Goal: Task Accomplishment & Management: Manage account settings

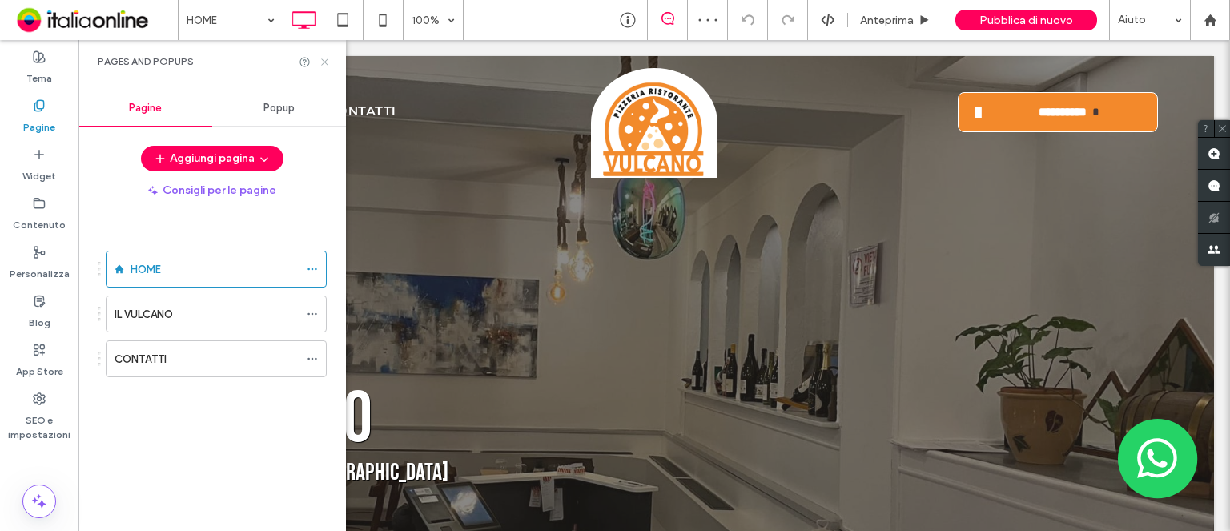
click at [327, 62] on icon at bounding box center [325, 62] width 12 height 12
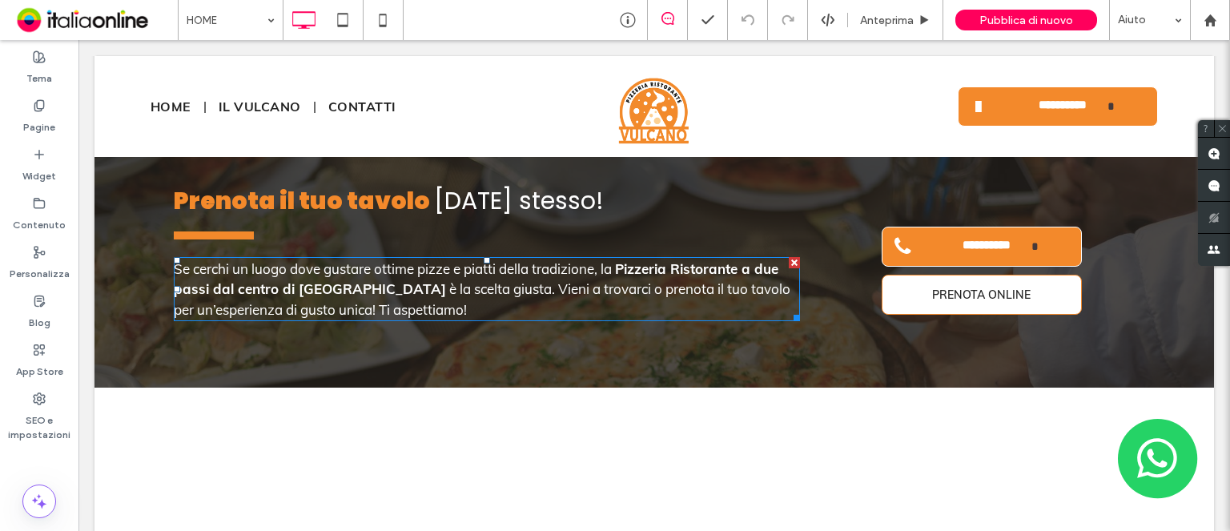
scroll to position [2884, 0]
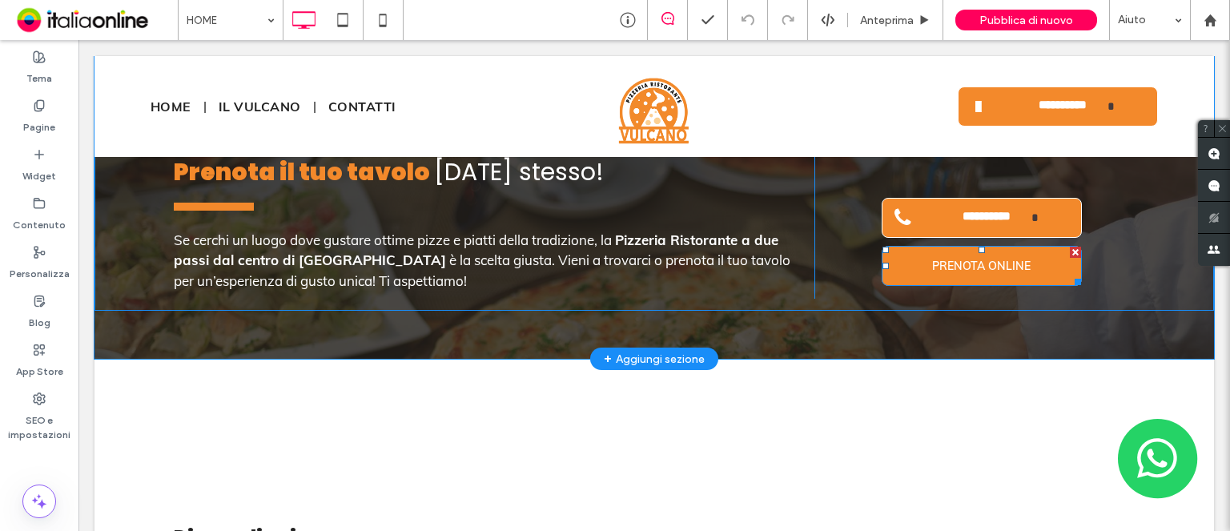
click at [966, 251] on span "PRENOTA ONLINE" at bounding box center [982, 266] width 110 height 30
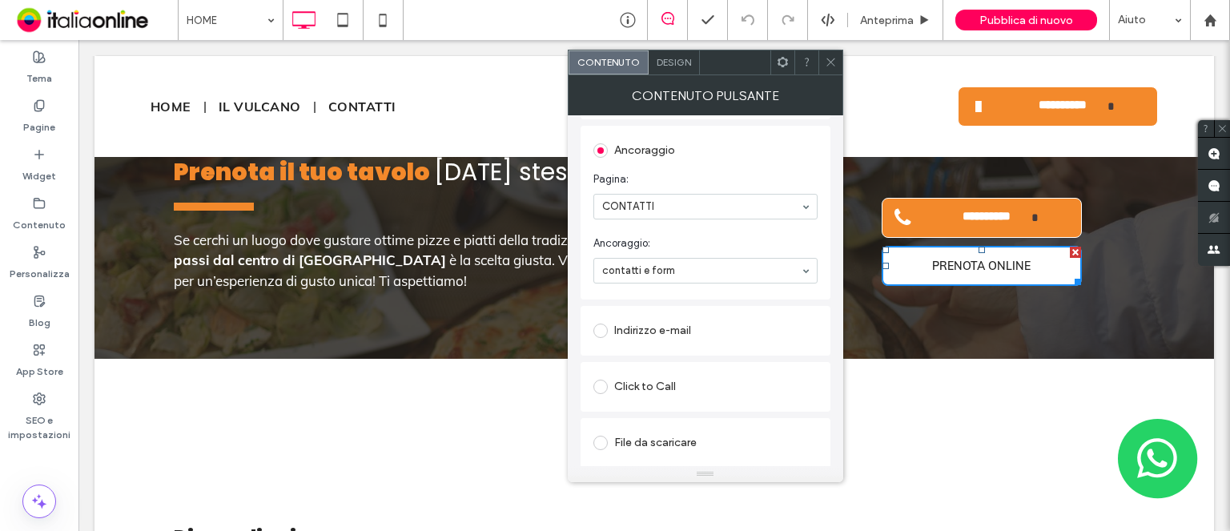
scroll to position [342, 0]
click at [834, 69] on span at bounding box center [831, 62] width 12 height 24
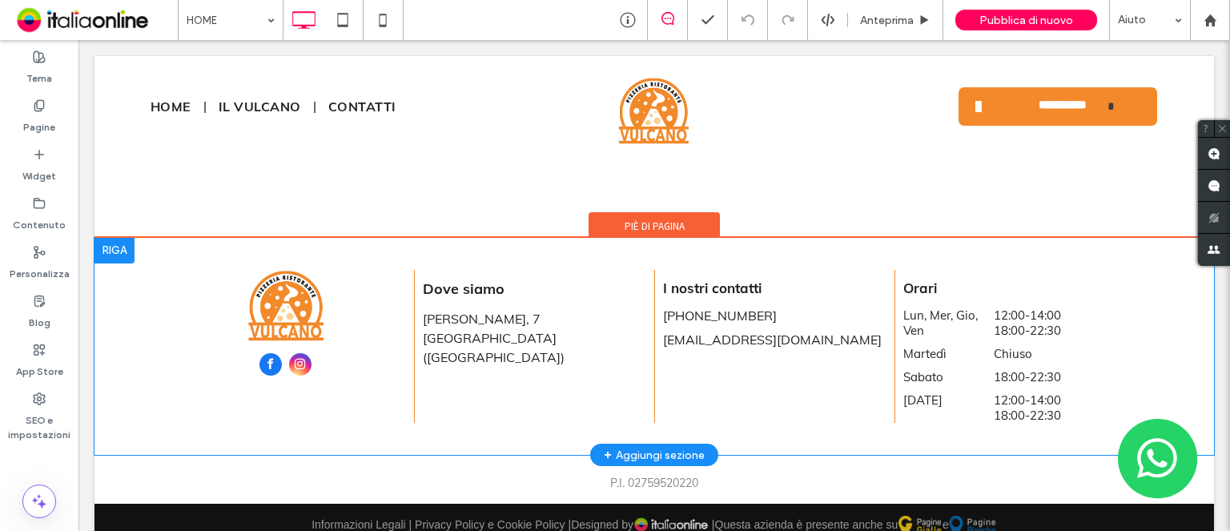
scroll to position [3065, 0]
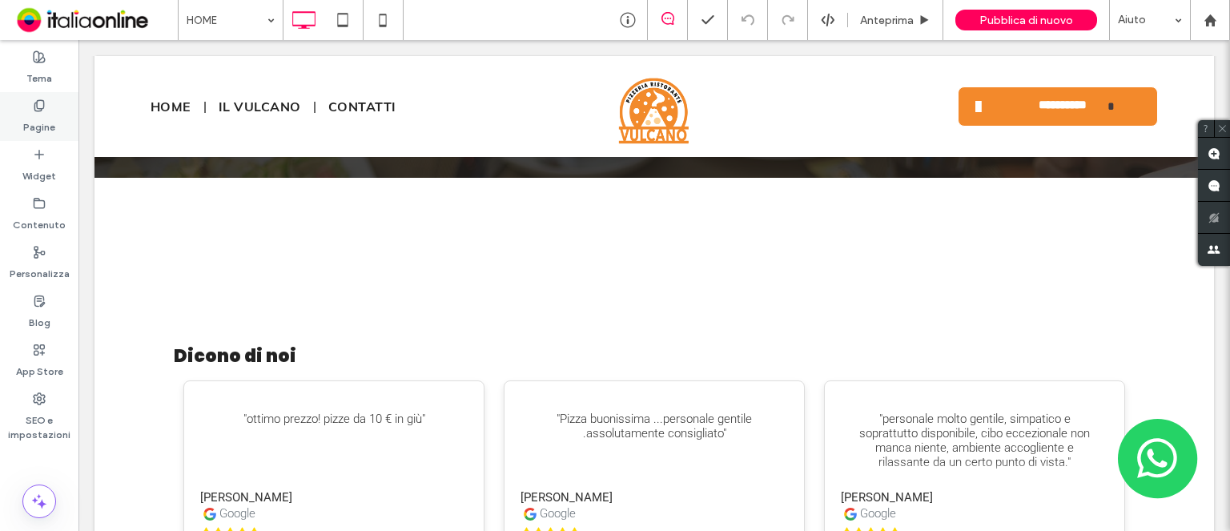
drag, startPoint x: 38, startPoint y: 112, endPoint x: 42, endPoint y: 127, distance: 15.7
click at [38, 112] on label "Pagine" at bounding box center [39, 123] width 32 height 22
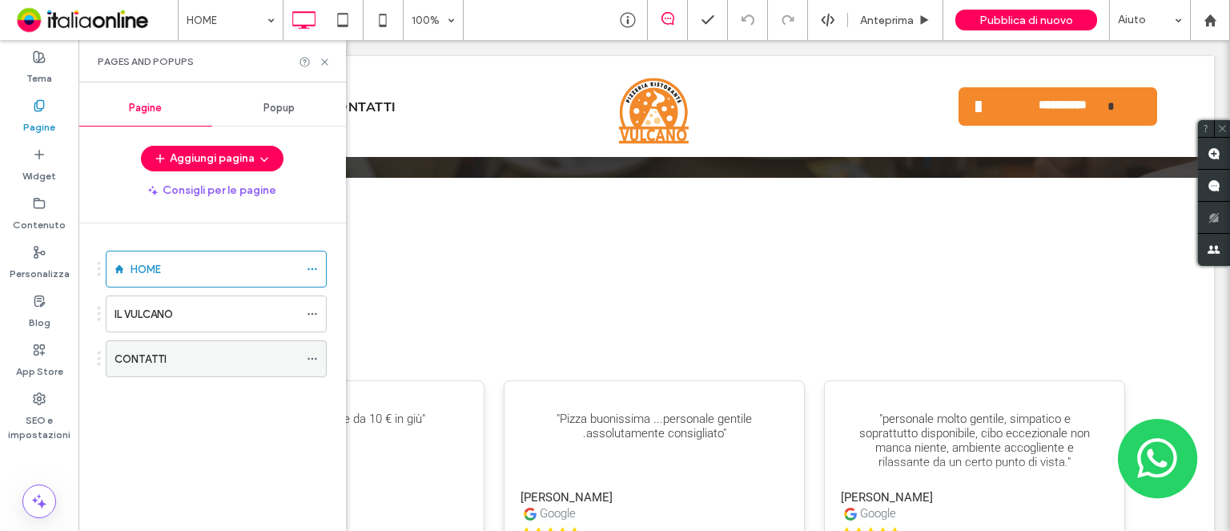
click at [152, 358] on label "CONTATTI" at bounding box center [141, 359] width 52 height 28
click at [323, 61] on icon at bounding box center [325, 62] width 12 height 12
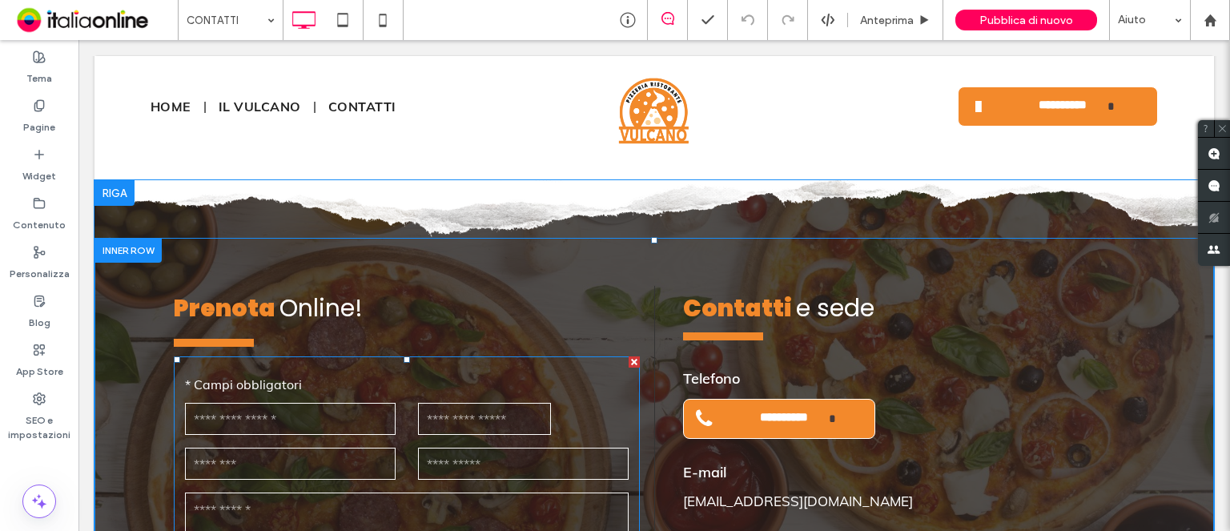
scroll to position [920, 0]
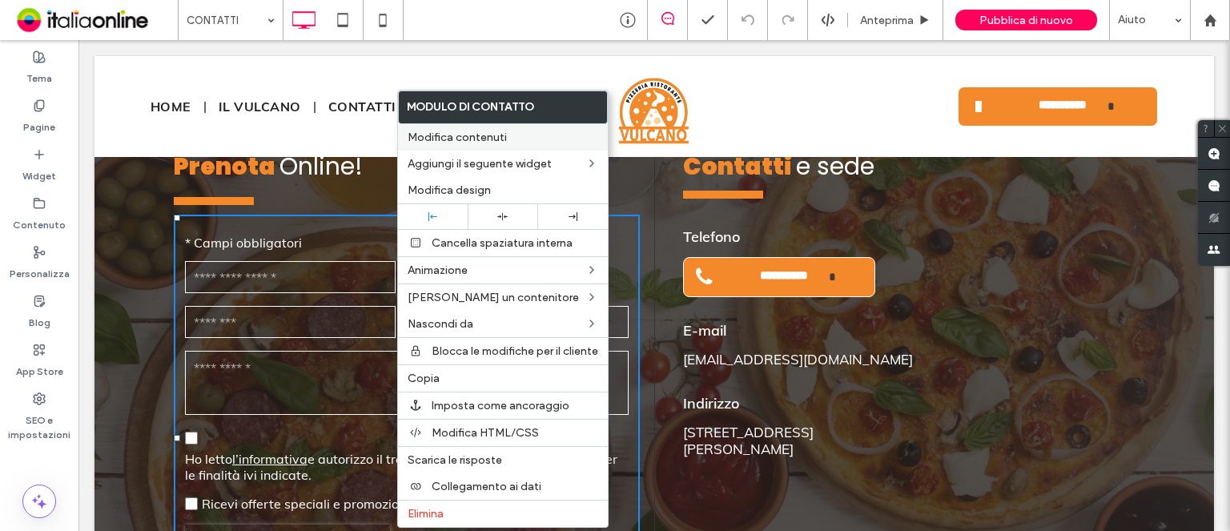
click at [467, 138] on span "Modifica contenuti" at bounding box center [457, 138] width 99 height 14
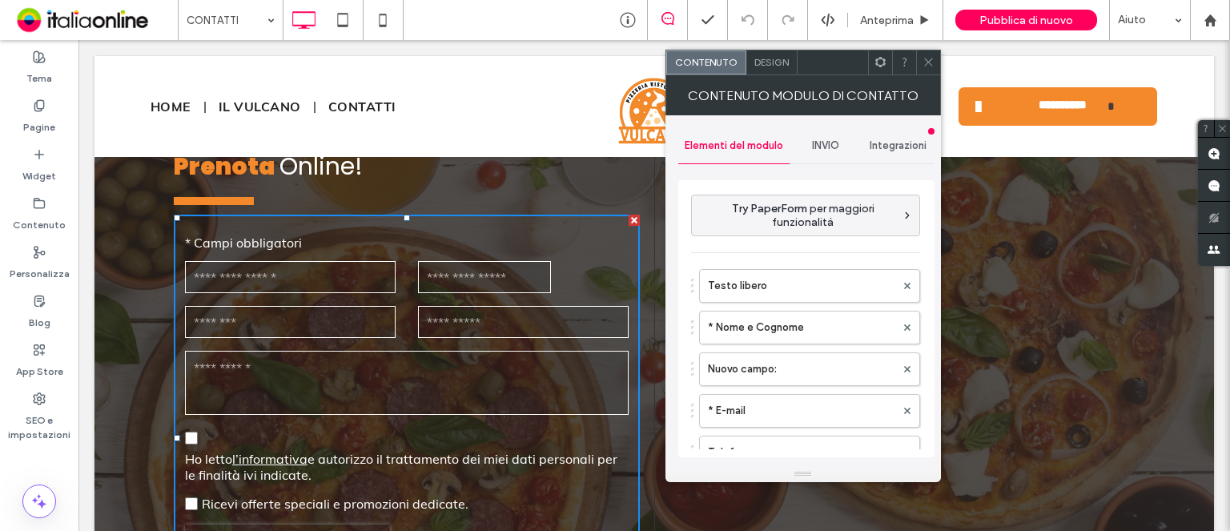
click at [833, 147] on span "INVIO" at bounding box center [825, 145] width 27 height 13
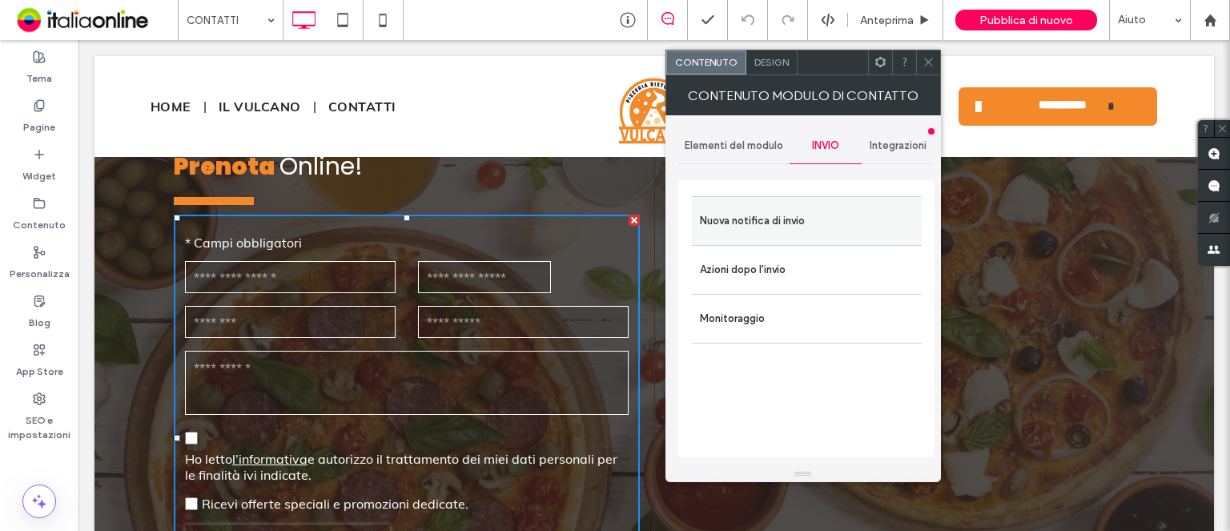
click at [808, 221] on label "Nuova notifica di invio" at bounding box center [807, 221] width 214 height 32
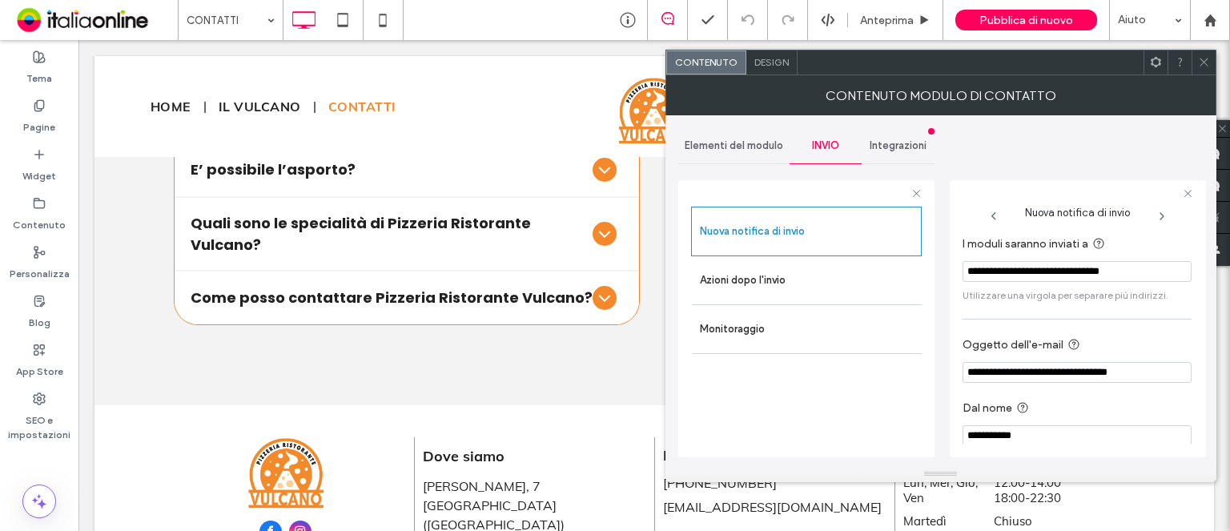
scroll to position [2250, 0]
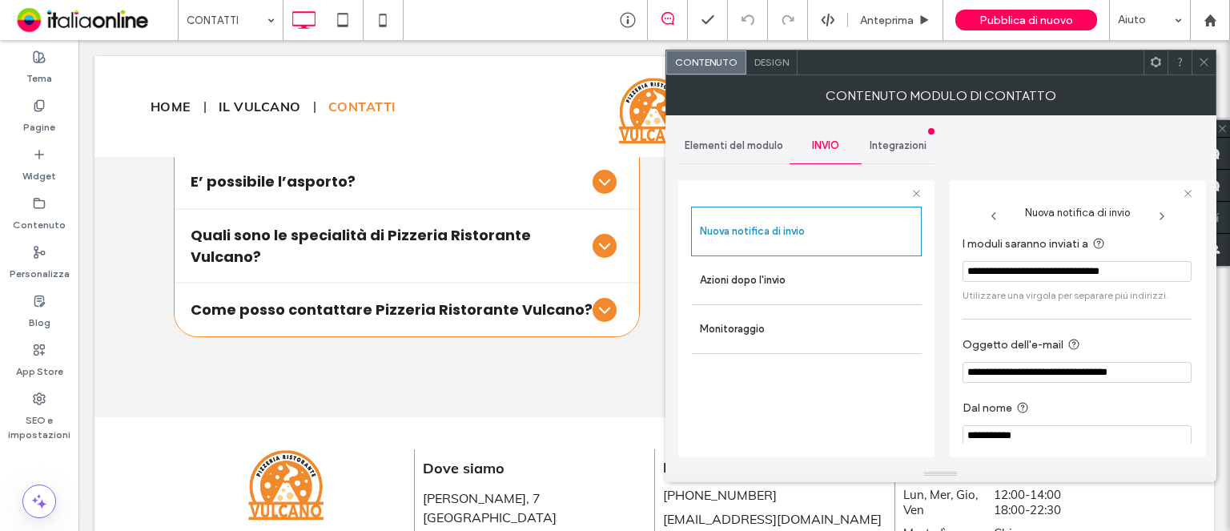
drag, startPoint x: 1152, startPoint y: 271, endPoint x: 963, endPoint y: 274, distance: 189.1
click at [963, 275] on input "**********" at bounding box center [1077, 271] width 229 height 21
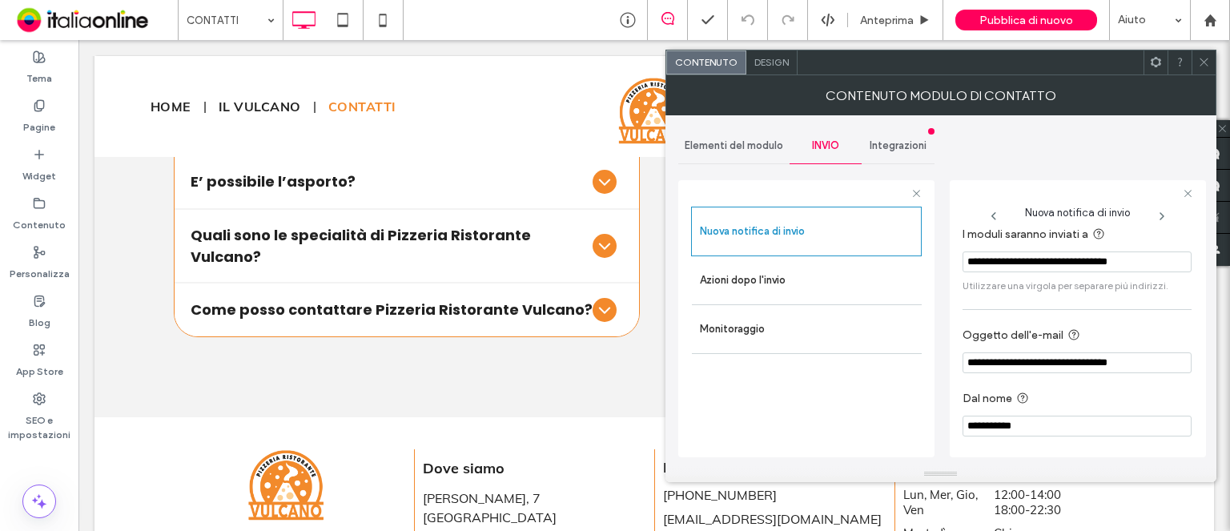
scroll to position [13, 0]
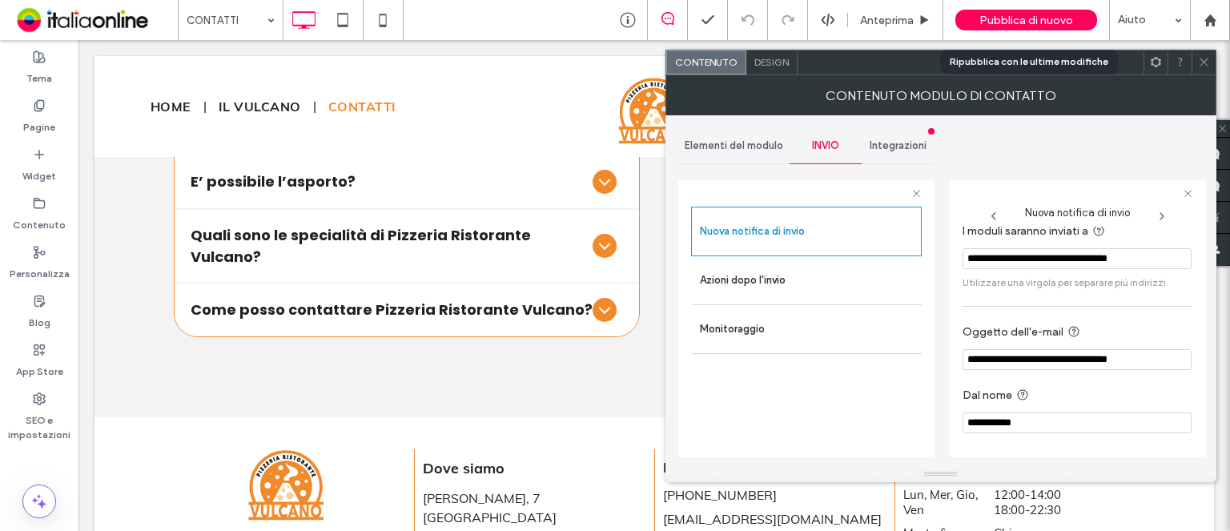
type input "**********"
click at [1083, 29] on div "Pubblica di nuovo" at bounding box center [1027, 20] width 142 height 21
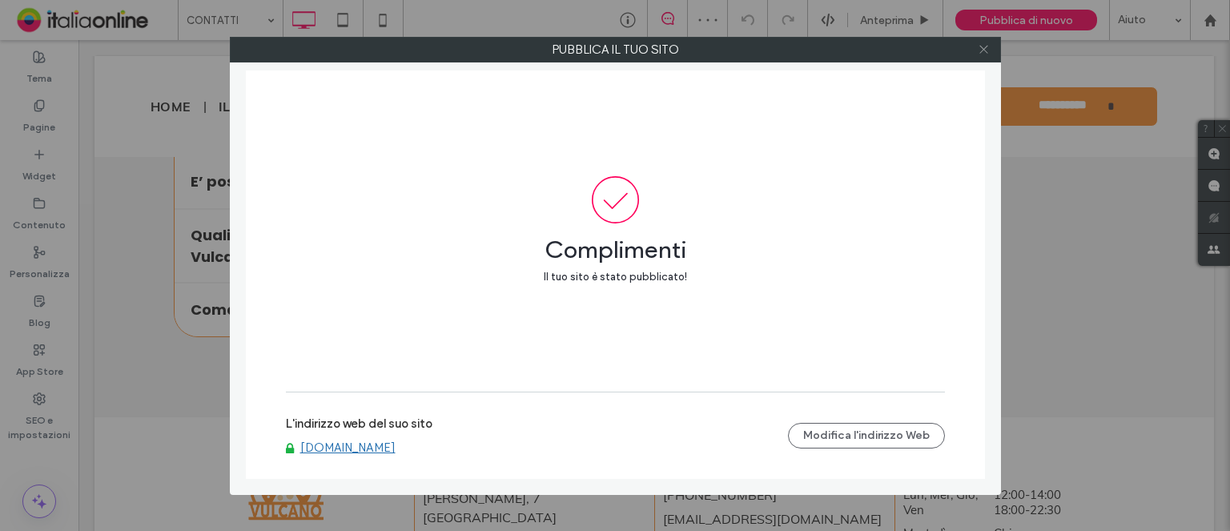
click at [986, 51] on icon at bounding box center [984, 49] width 12 height 12
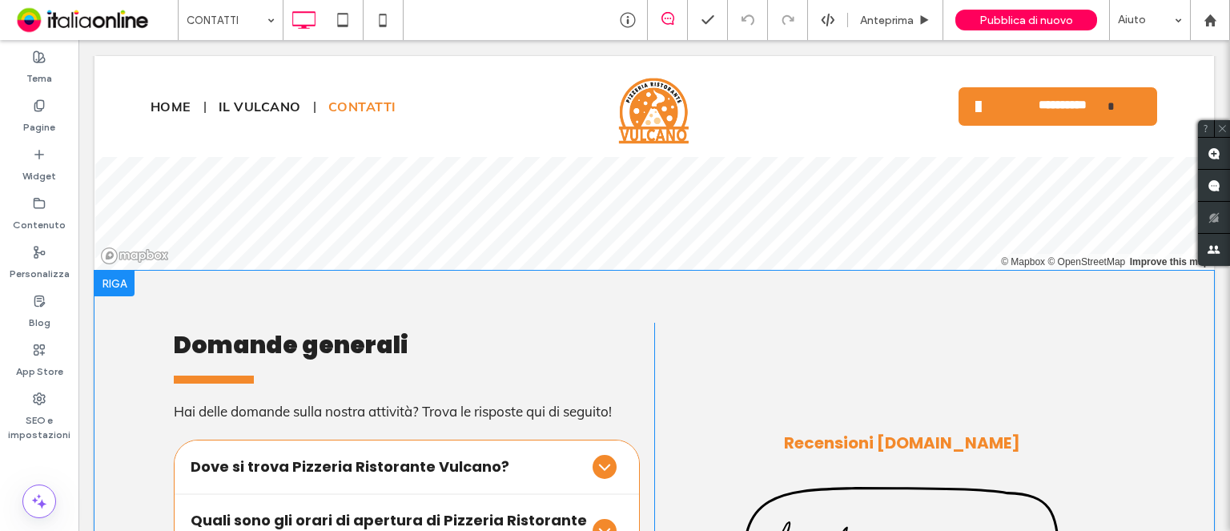
scroll to position [1529, 0]
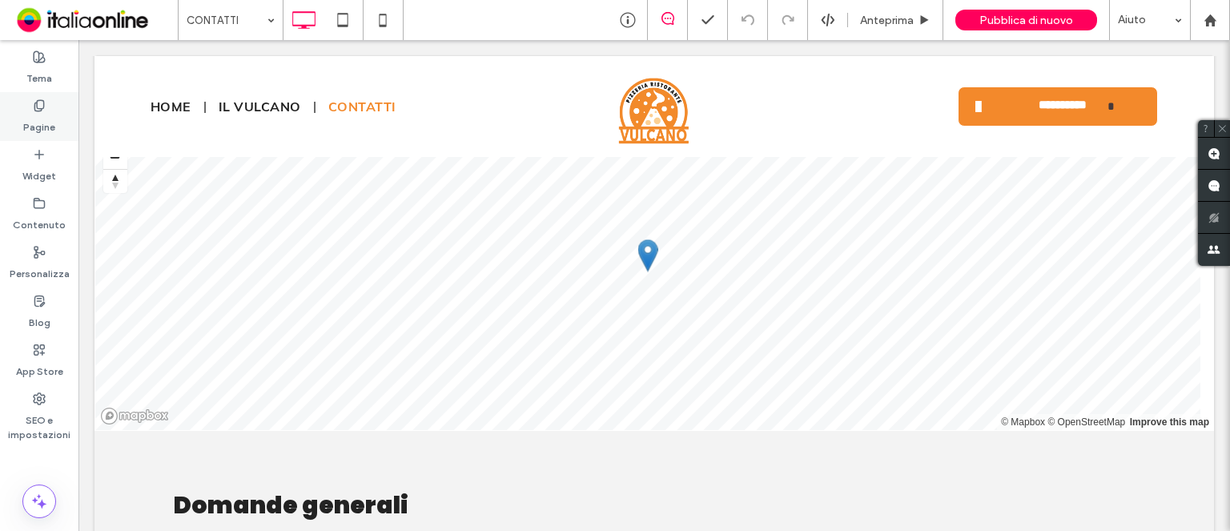
click at [44, 115] on label "Pagine" at bounding box center [39, 123] width 32 height 22
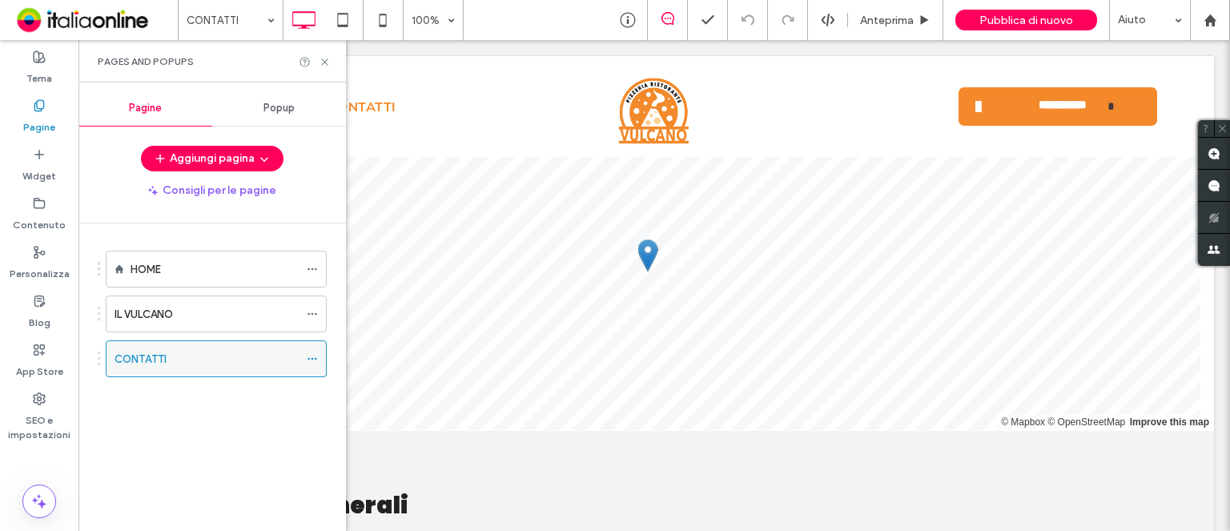
click at [159, 359] on label "CONTATTI" at bounding box center [141, 359] width 52 height 28
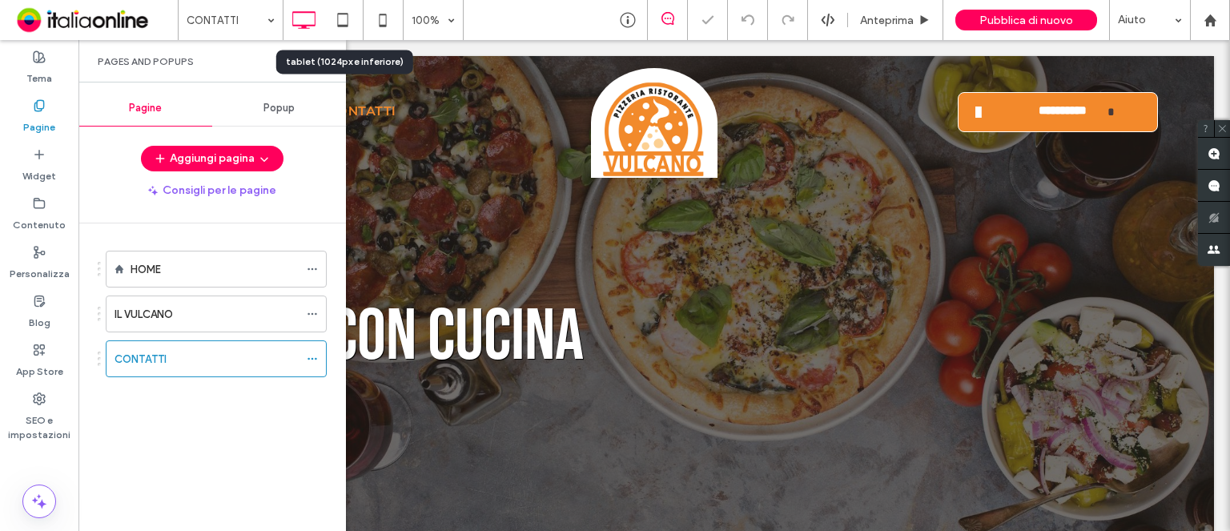
scroll to position [0, 0]
click at [324, 58] on icon at bounding box center [325, 62] width 12 height 12
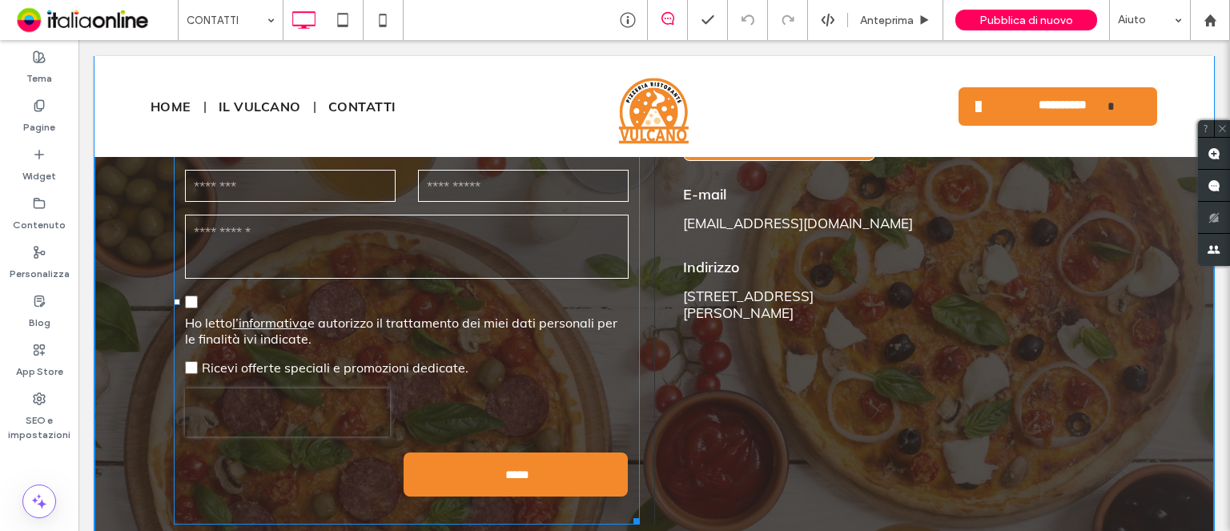
scroll to position [961, 0]
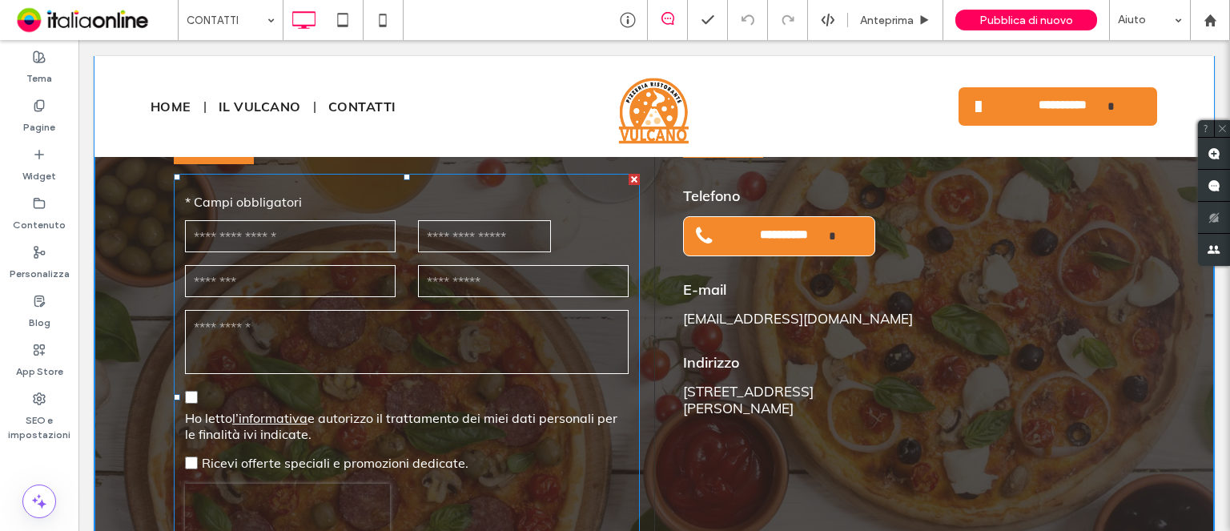
click at [407, 284] on div "Telefono" at bounding box center [523, 281] width 233 height 37
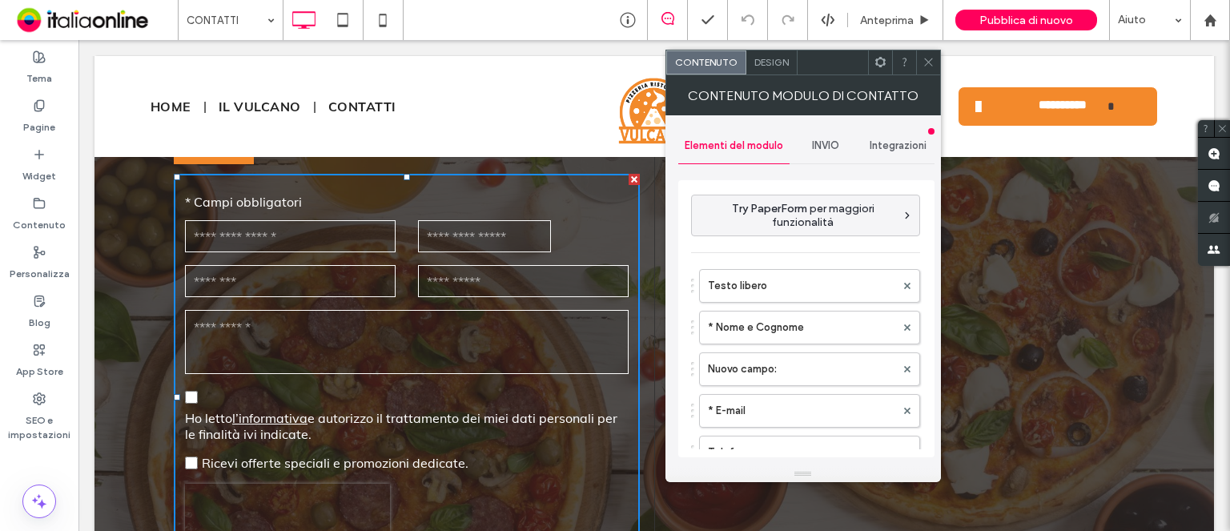
click at [830, 147] on span "INVIO" at bounding box center [825, 145] width 27 height 13
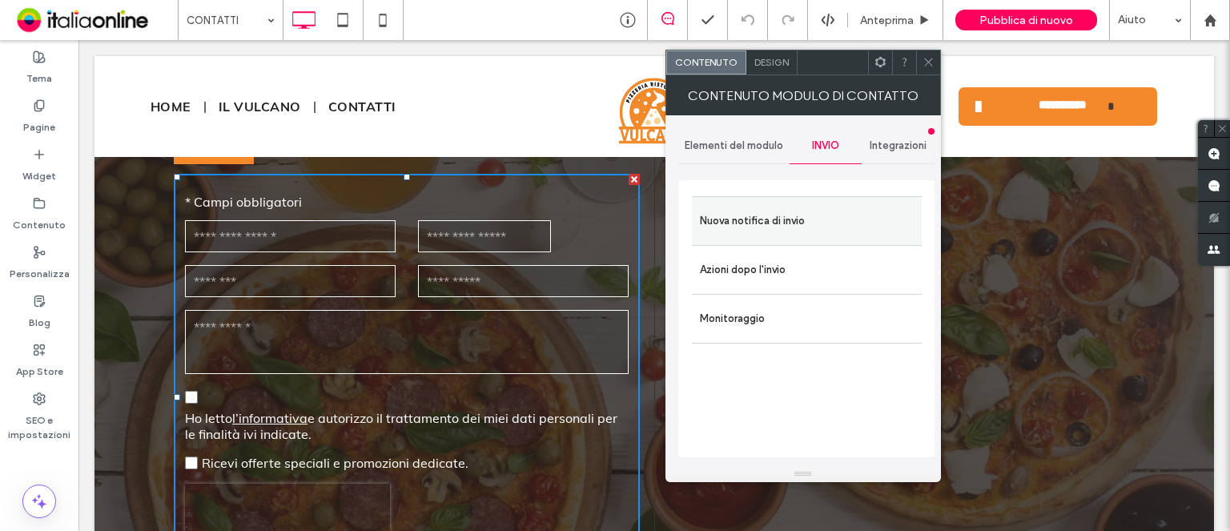
click at [783, 226] on label "Nuova notifica di invio" at bounding box center [807, 221] width 214 height 32
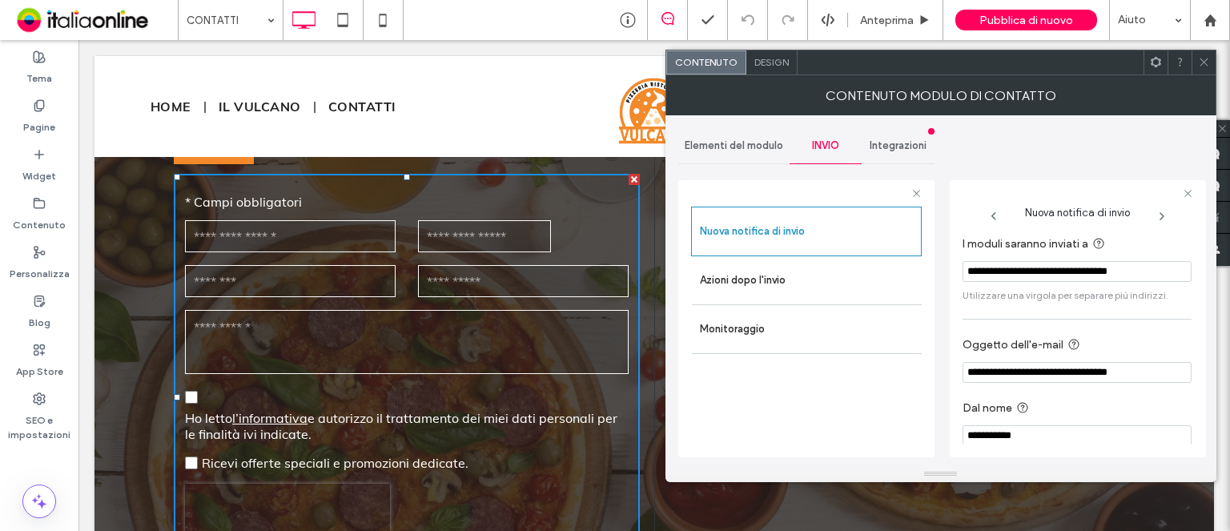
click at [1212, 63] on div at bounding box center [1204, 62] width 24 height 24
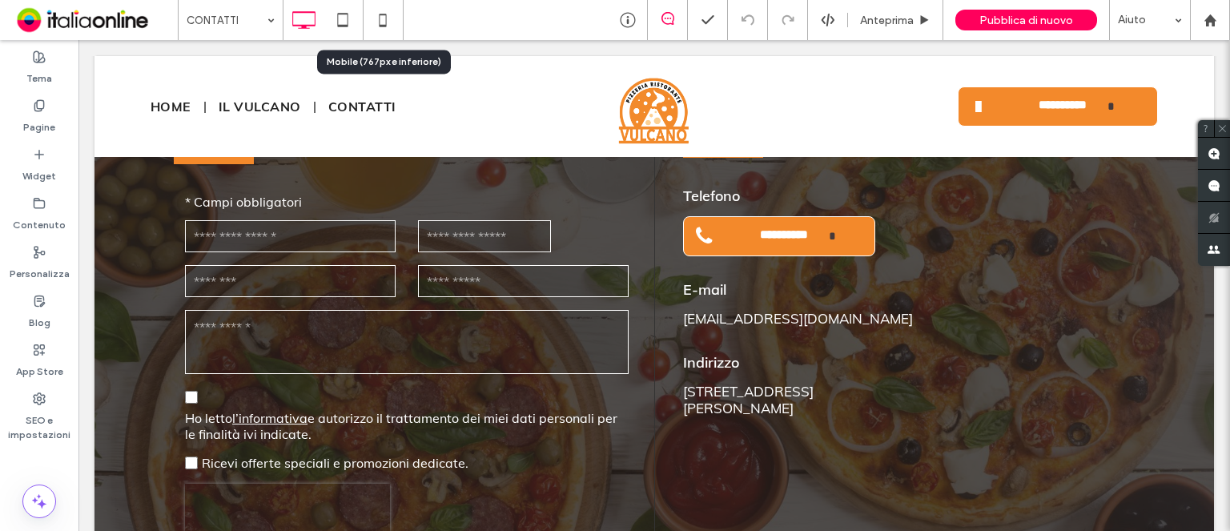
drag, startPoint x: 381, startPoint y: 25, endPoint x: 324, endPoint y: 64, distance: 69.8
click at [381, 25] on use at bounding box center [382, 20] width 7 height 13
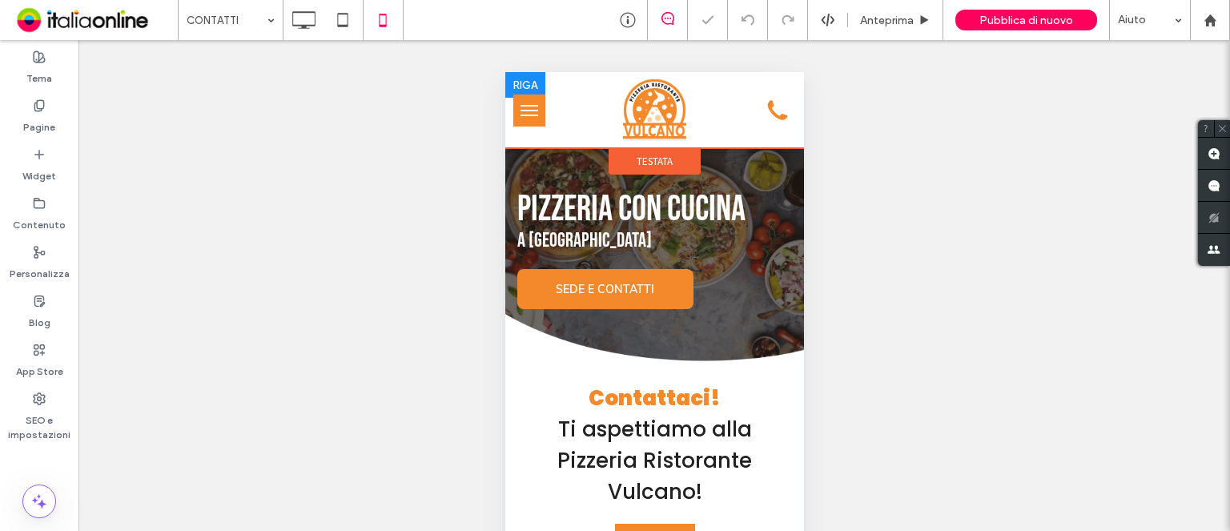
scroll to position [0, 0]
click at [533, 115] on span "menu" at bounding box center [529, 116] width 18 height 2
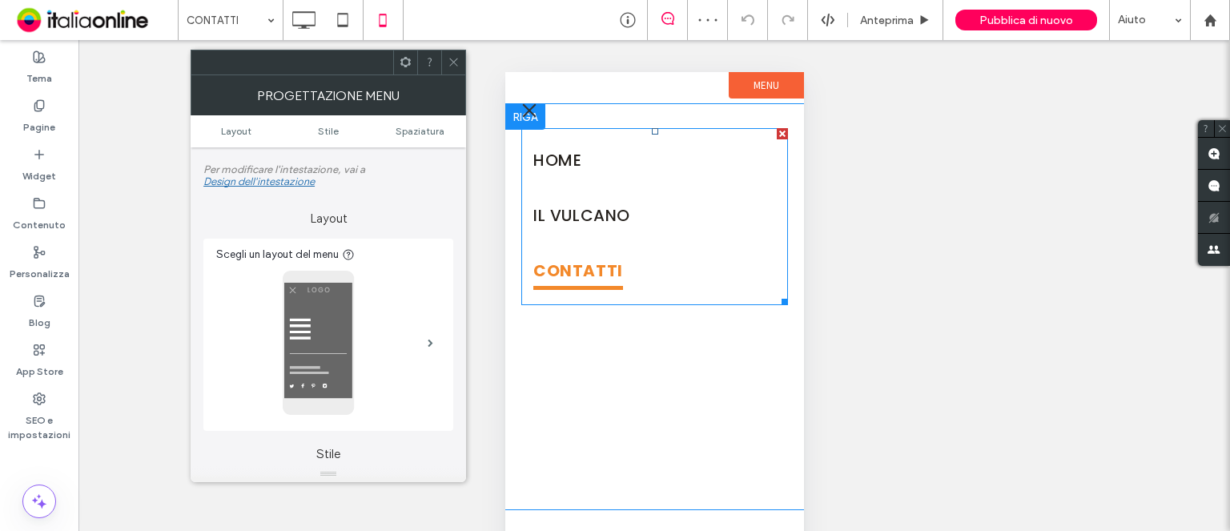
click at [592, 272] on span "CONTATTI" at bounding box center [578, 272] width 90 height 36
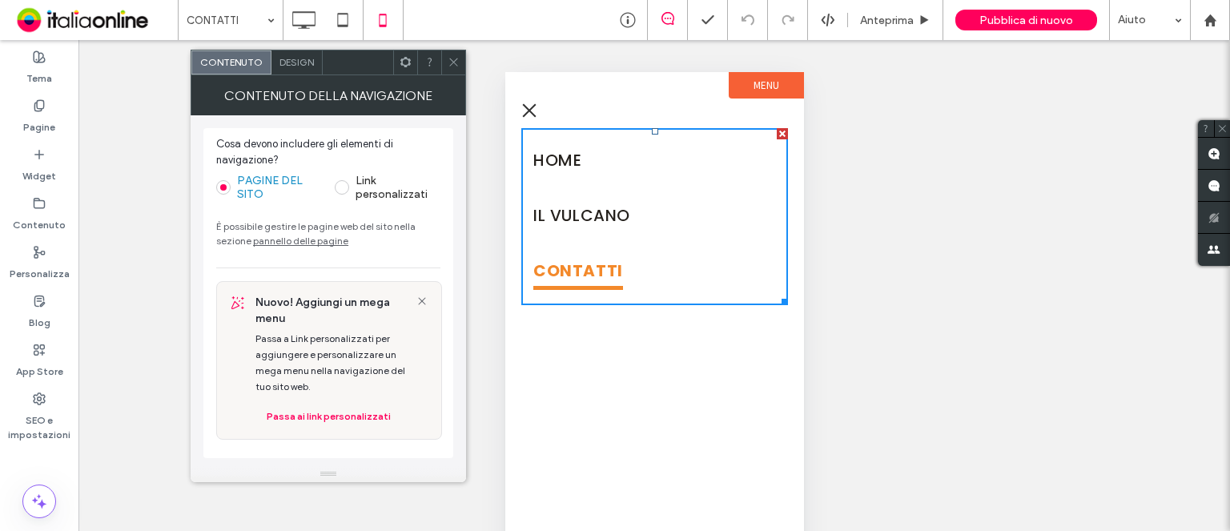
drag, startPoint x: 455, startPoint y: 68, endPoint x: 356, endPoint y: 82, distance: 100.3
click at [452, 68] on span at bounding box center [454, 62] width 12 height 24
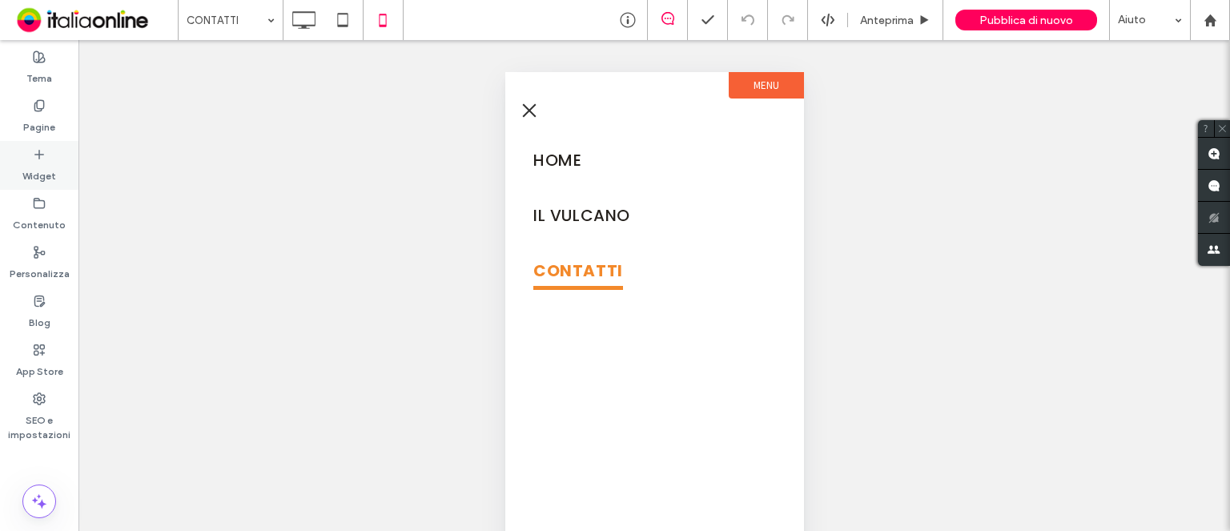
drag, startPoint x: 46, startPoint y: 121, endPoint x: 40, endPoint y: 158, distance: 37.3
click at [46, 121] on label "Pagine" at bounding box center [39, 123] width 32 height 22
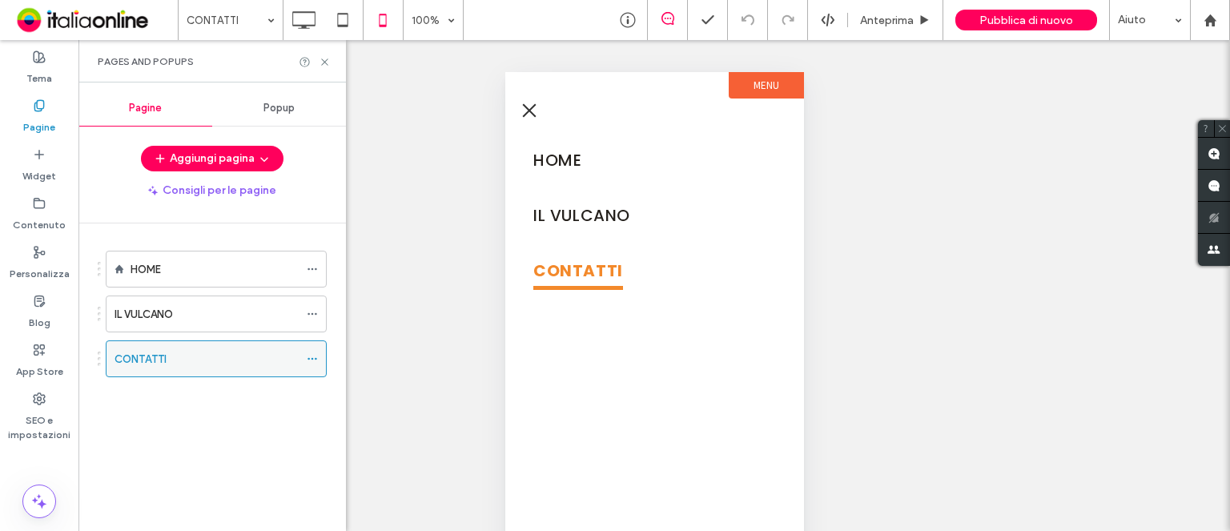
click at [141, 361] on label "CONTATTI" at bounding box center [141, 359] width 52 height 28
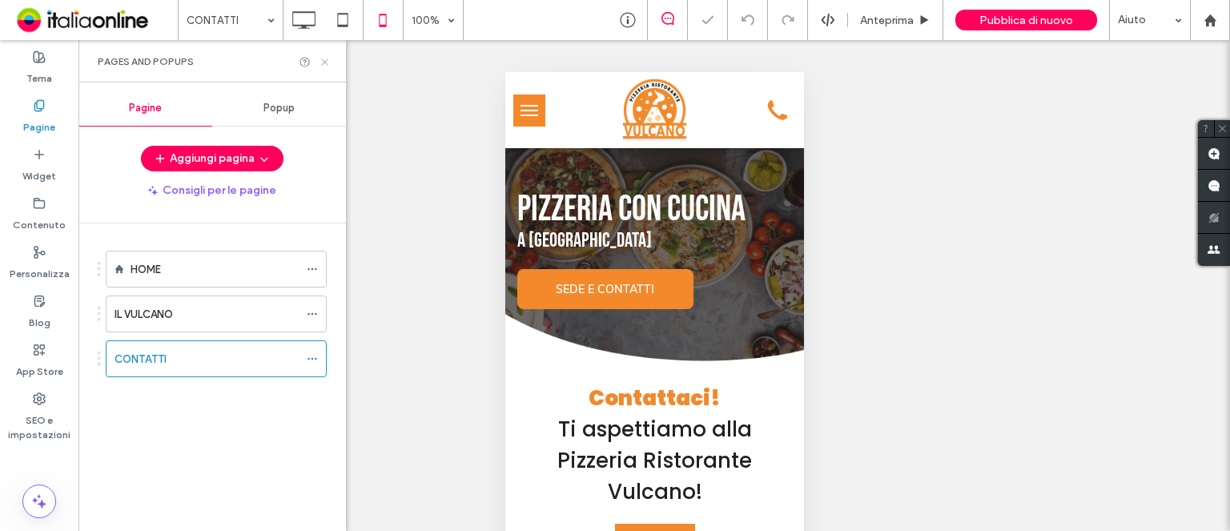
drag, startPoint x: 325, startPoint y: 66, endPoint x: 490, endPoint y: 156, distance: 187.8
click at [325, 66] on icon at bounding box center [325, 62] width 12 height 12
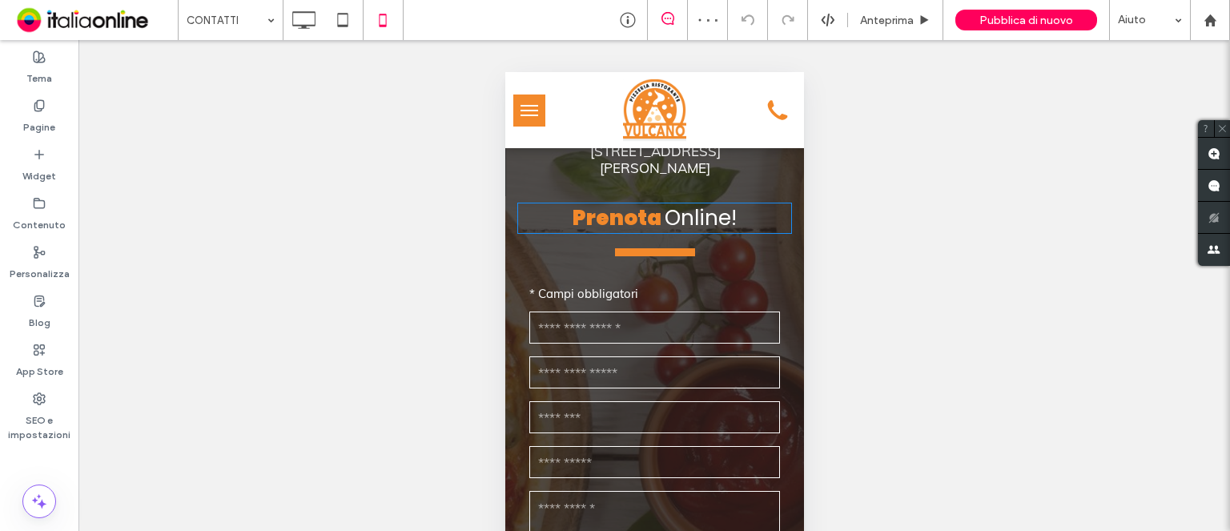
scroll to position [1202, 0]
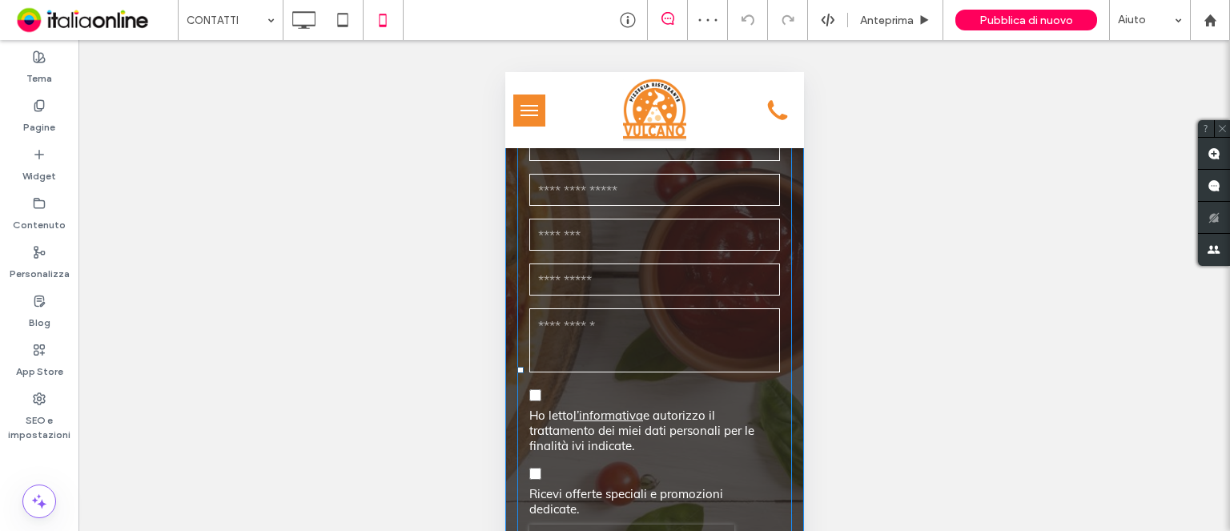
click at [684, 184] on form "Testo libero * Campi obbligatori * Nome e Cognome [GEOGRAPHIC_DATA]: * E-mail T…" at bounding box center [654, 370] width 275 height 574
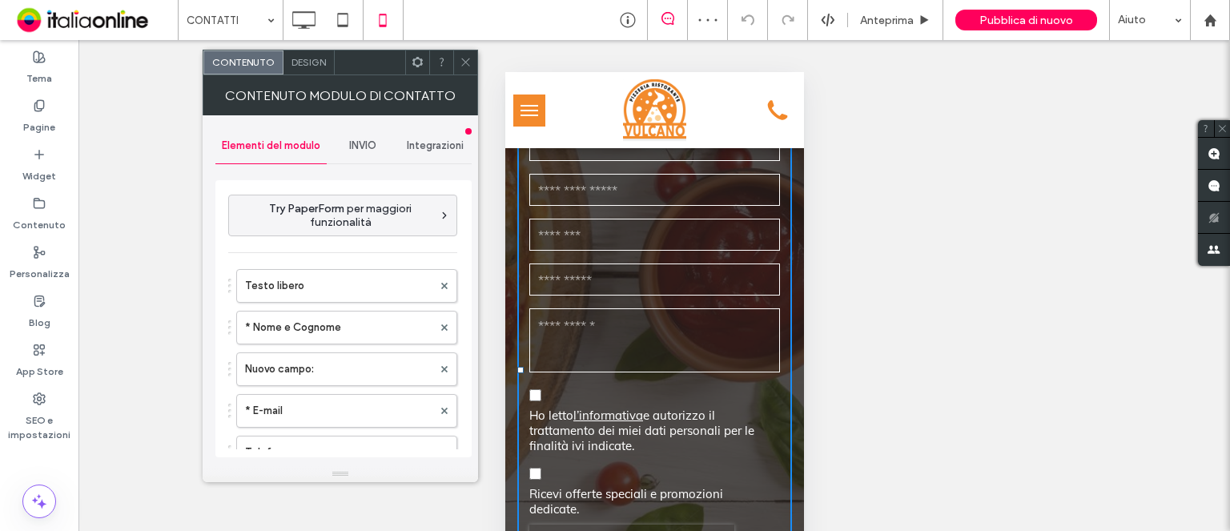
type input "*****"
type input "**********"
drag, startPoint x: 368, startPoint y: 140, endPoint x: 373, endPoint y: 161, distance: 21.4
click at [368, 140] on span "INVIO" at bounding box center [362, 145] width 27 height 13
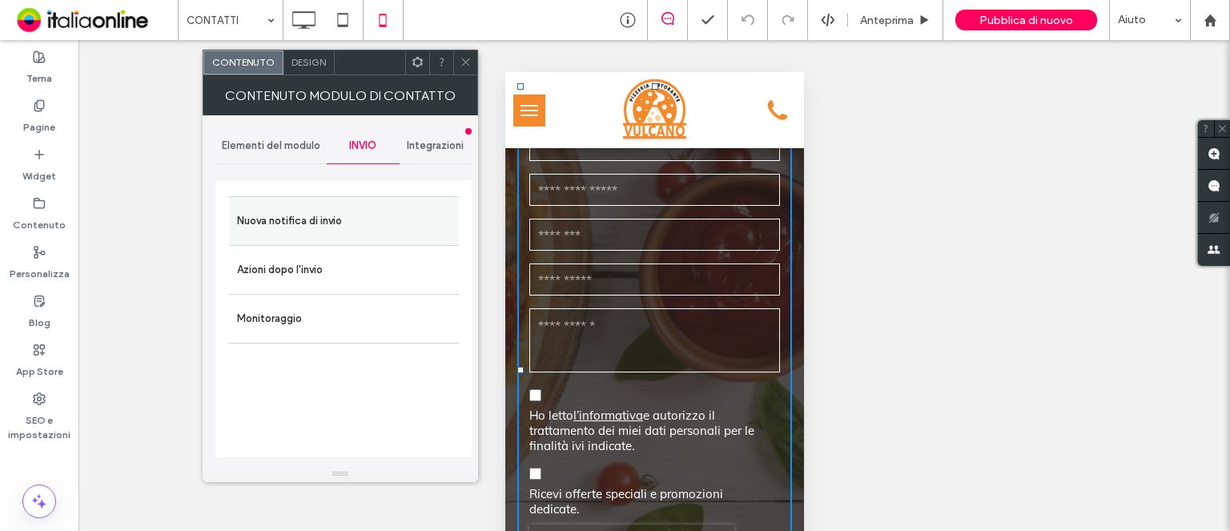
click at [333, 220] on label "Nuova notifica di invio" at bounding box center [344, 221] width 214 height 32
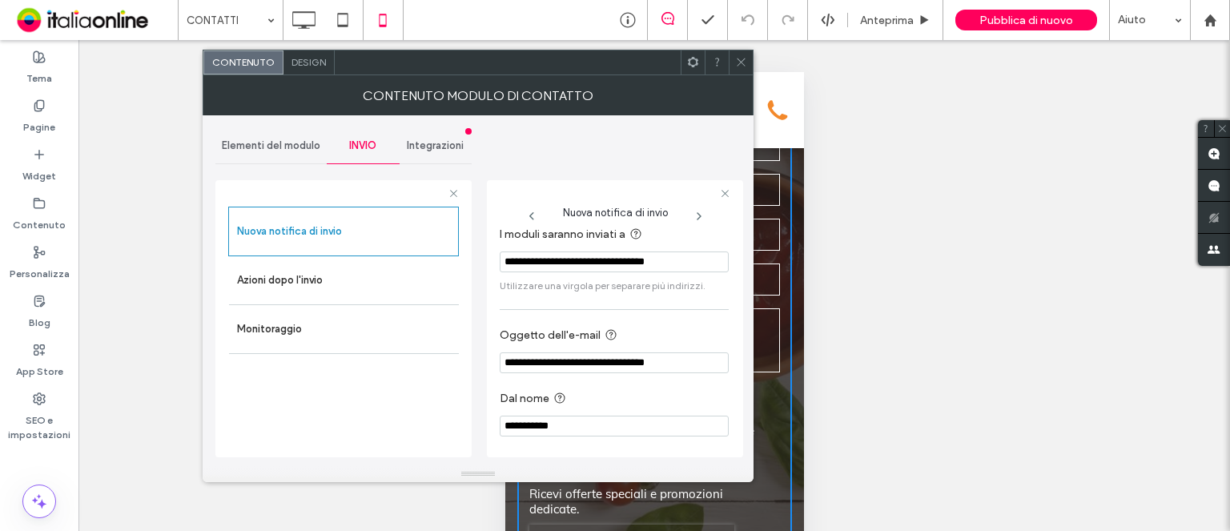
scroll to position [13, 0]
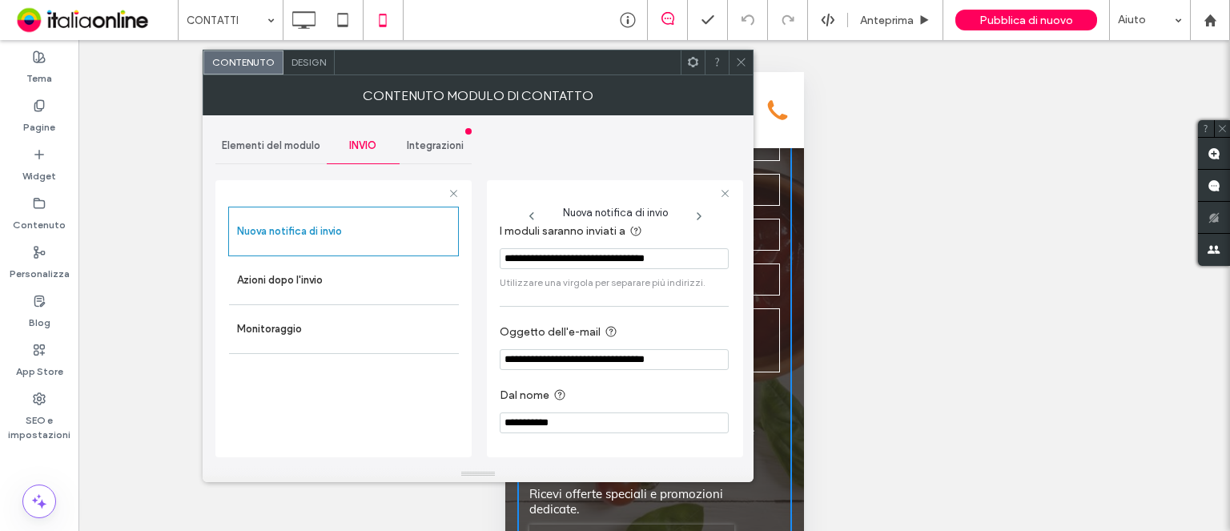
drag, startPoint x: 691, startPoint y: 256, endPoint x: 504, endPoint y: 255, distance: 186.7
click at [504, 255] on input "**********" at bounding box center [614, 258] width 229 height 21
click at [743, 65] on icon at bounding box center [741, 62] width 12 height 12
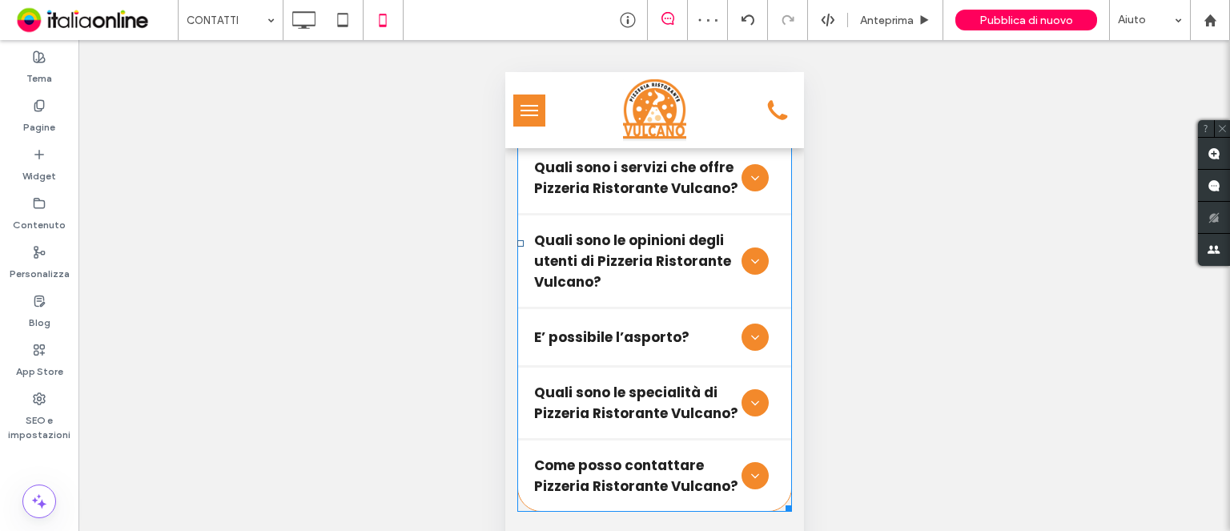
scroll to position [2403, 0]
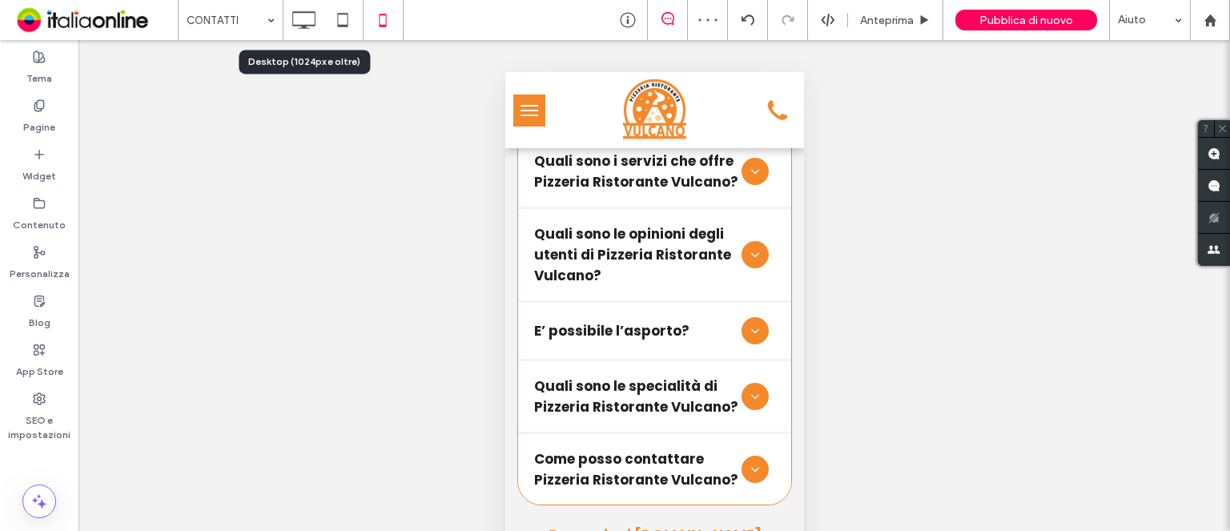
drag, startPoint x: 308, startPoint y: 22, endPoint x: 302, endPoint y: 40, distance: 19.3
click at [308, 22] on icon at bounding box center [304, 20] width 32 height 32
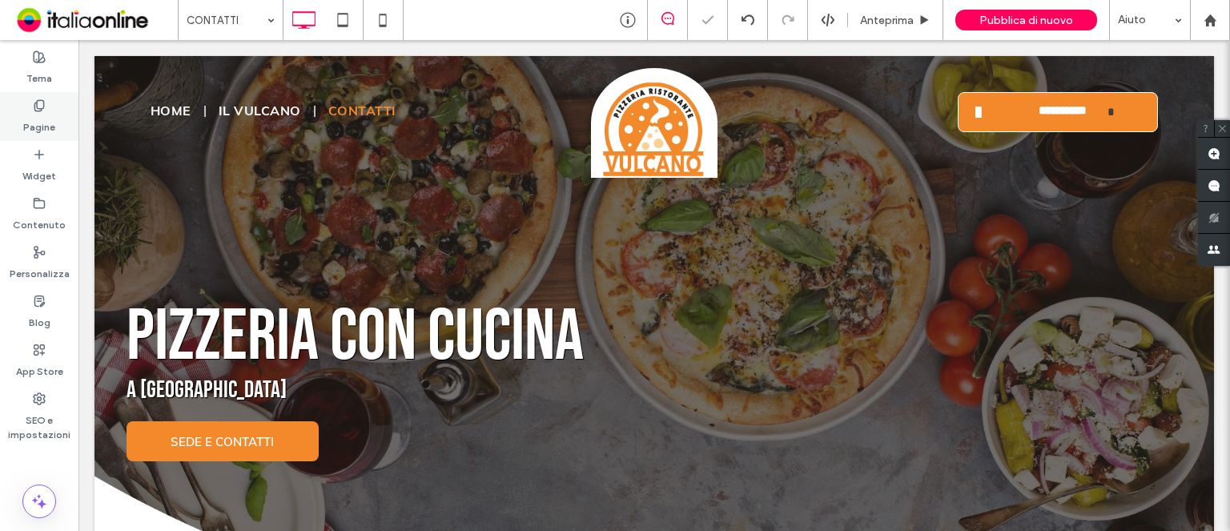
scroll to position [0, 0]
drag, startPoint x: 42, startPoint y: 126, endPoint x: 46, endPoint y: 140, distance: 15.0
click at [42, 126] on label "Pagine" at bounding box center [39, 123] width 32 height 22
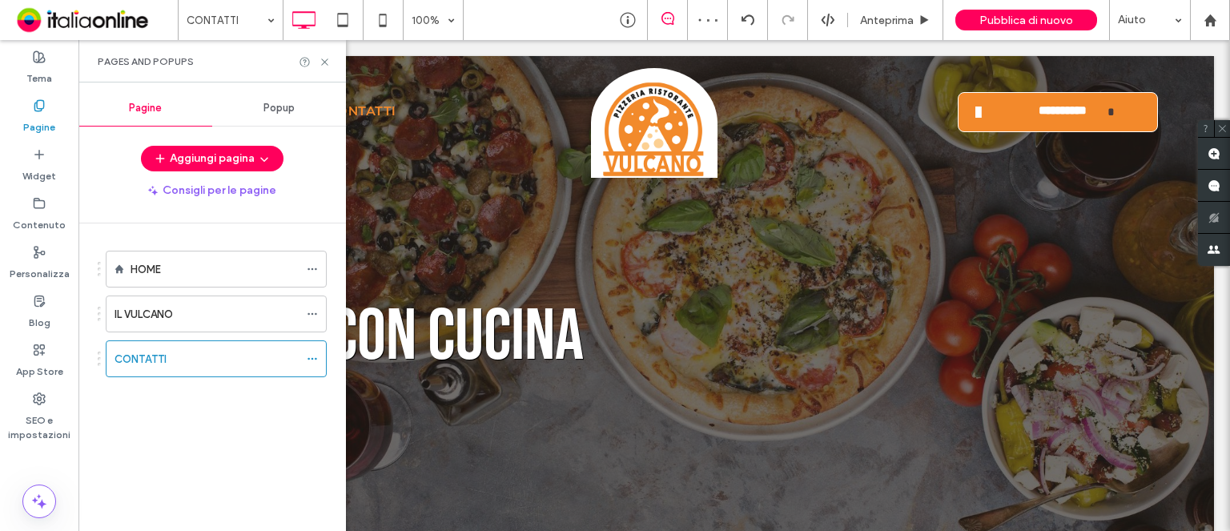
click at [151, 267] on label "HOME" at bounding box center [146, 270] width 30 height 28
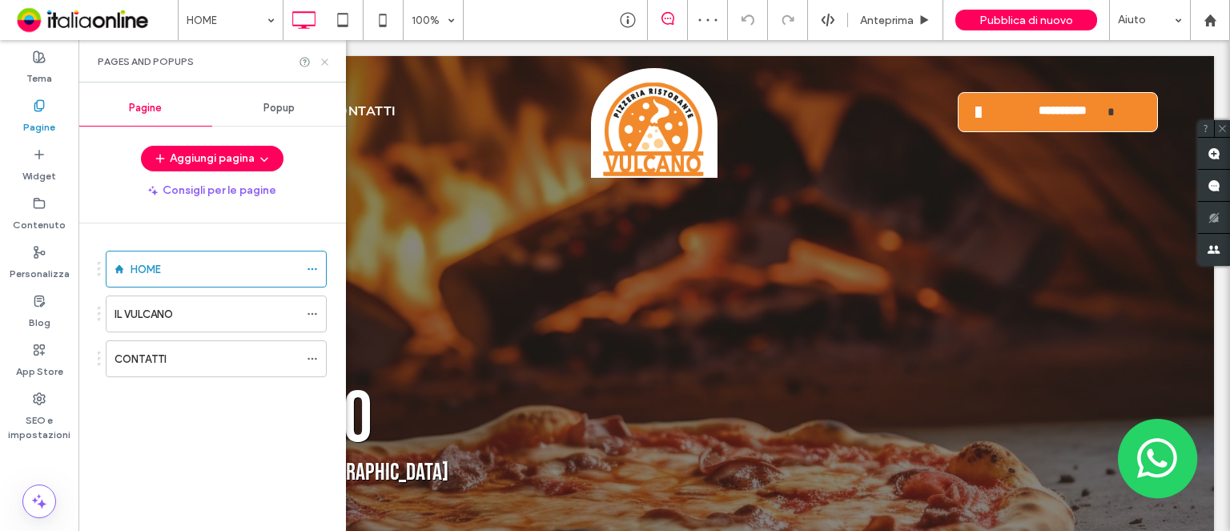
click at [328, 62] on icon at bounding box center [325, 62] width 12 height 12
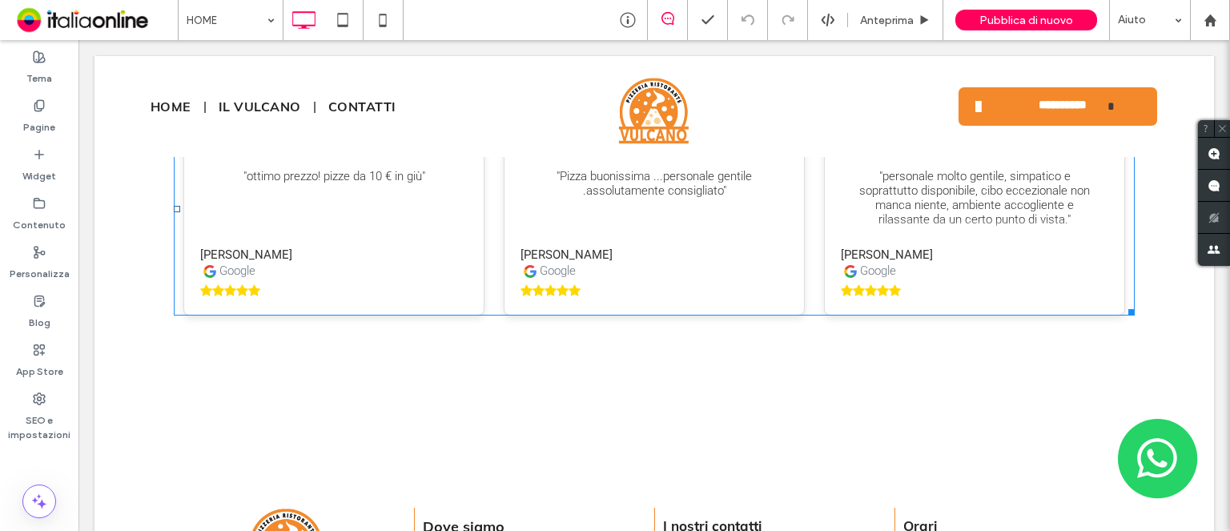
scroll to position [3545, 0]
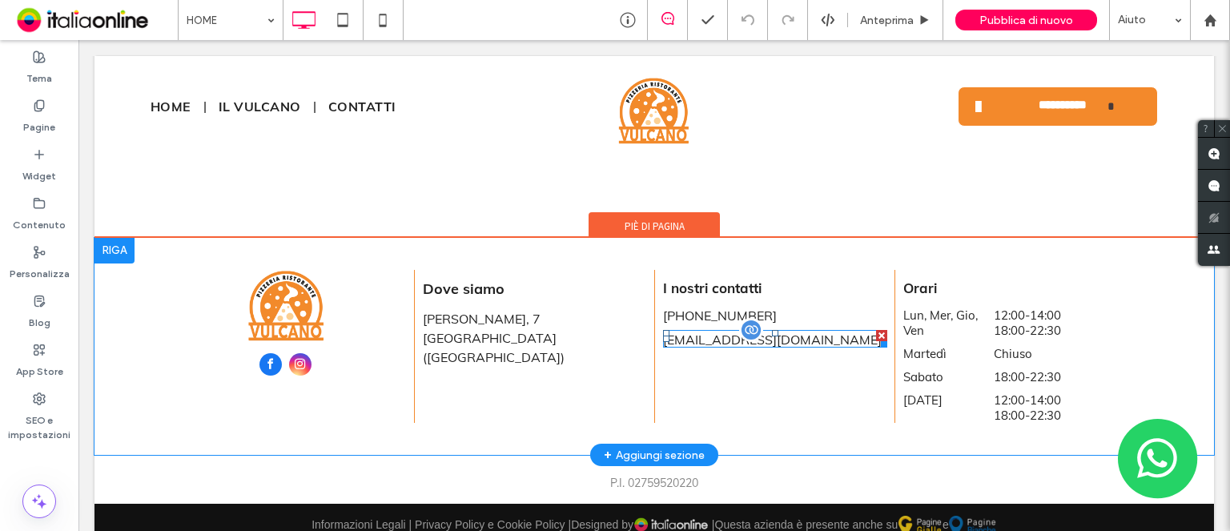
click at [866, 330] on div "[EMAIL_ADDRESS][DOMAIN_NAME]" at bounding box center [775, 339] width 224 height 18
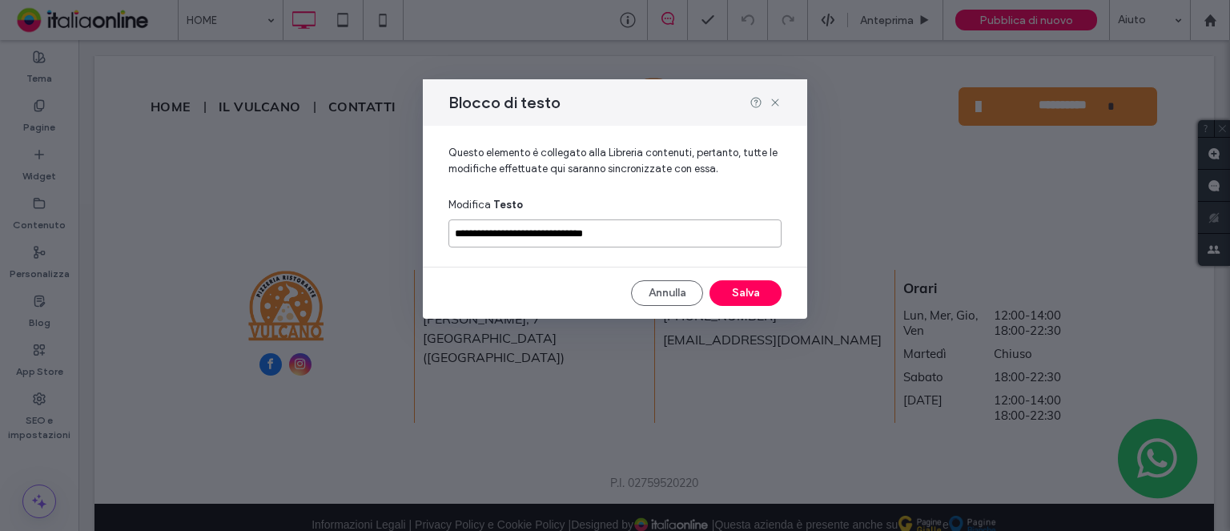
drag, startPoint x: 634, startPoint y: 234, endPoint x: 448, endPoint y: 239, distance: 185.9
click at [448, 239] on div "**********" at bounding box center [615, 190] width 385 height 128
paste input "***"
type input "**********"
click at [772, 296] on button "Salva" at bounding box center [746, 293] width 72 height 26
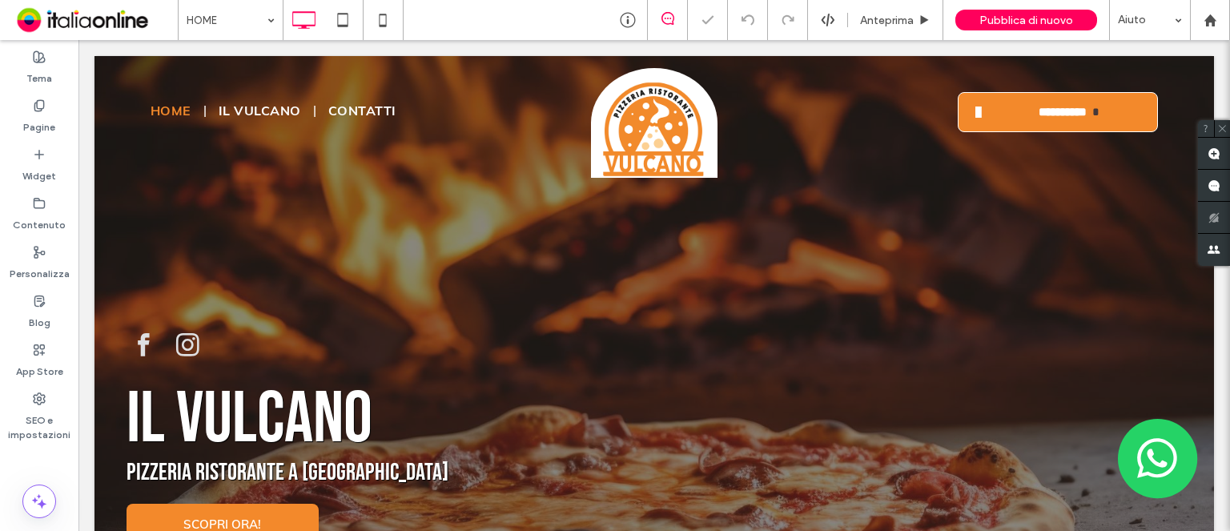
scroll to position [0, 0]
click at [1040, 24] on span "Pubblica di nuovo" at bounding box center [1027, 21] width 94 height 14
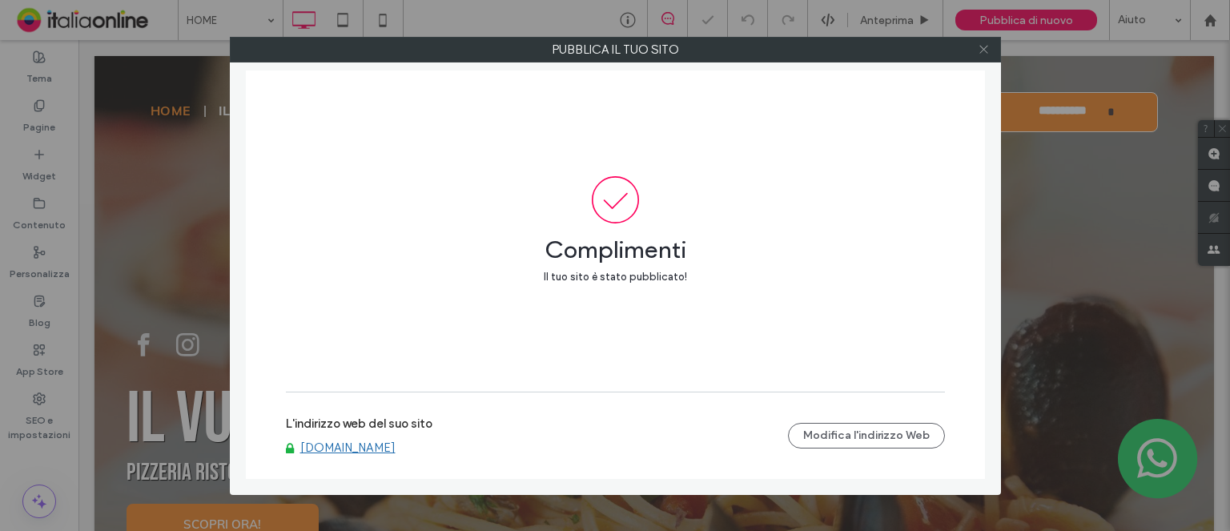
click at [988, 48] on icon at bounding box center [984, 49] width 12 height 12
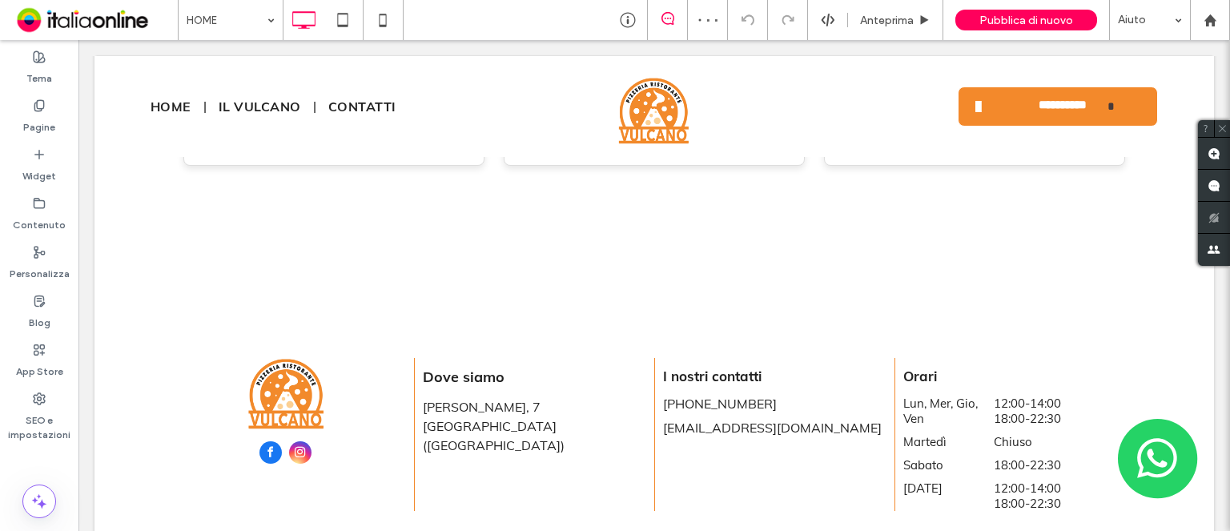
scroll to position [3545, 0]
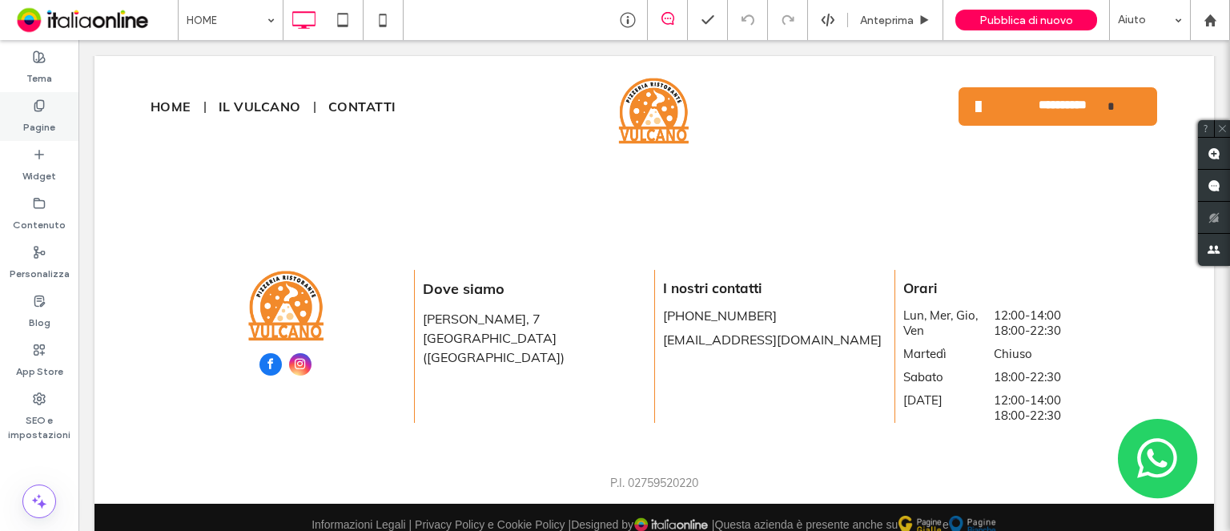
click at [51, 122] on label "Pagine" at bounding box center [39, 123] width 32 height 22
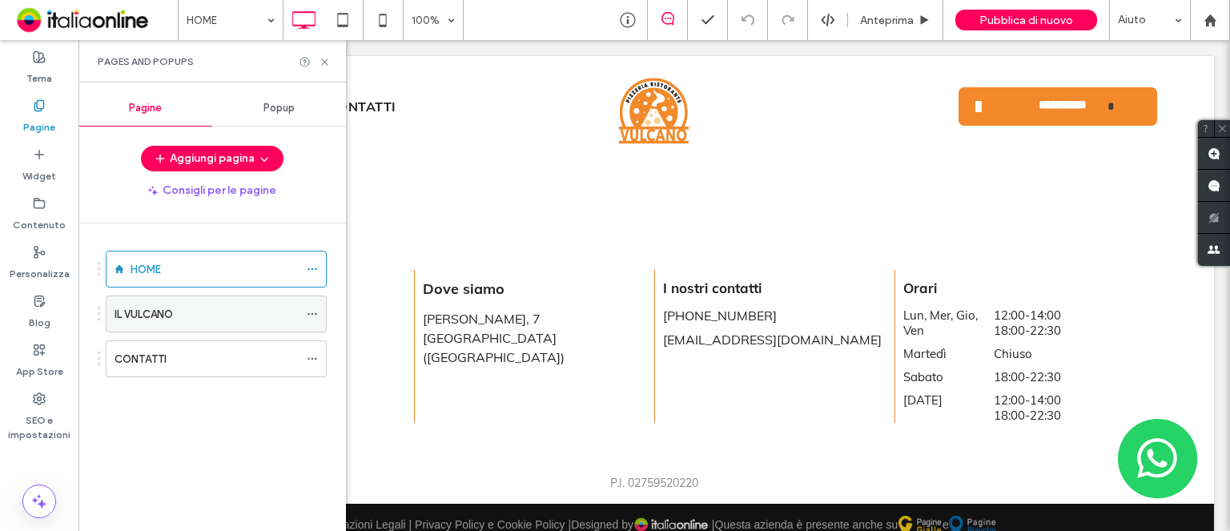
click at [148, 314] on label "IL VULCANO" at bounding box center [144, 314] width 58 height 28
click at [325, 63] on icon at bounding box center [325, 62] width 12 height 12
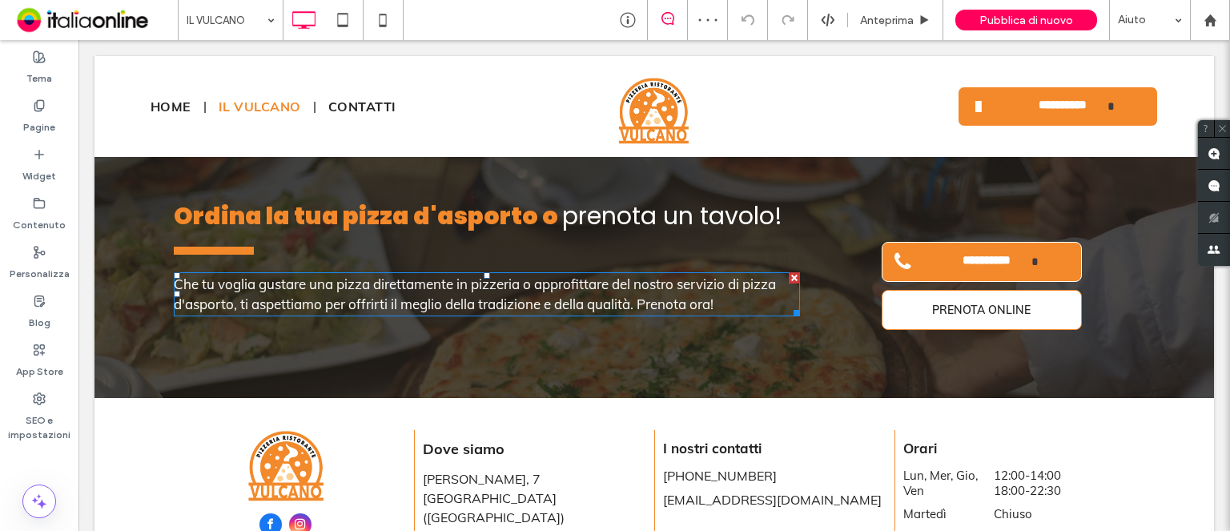
scroll to position [2911, 0]
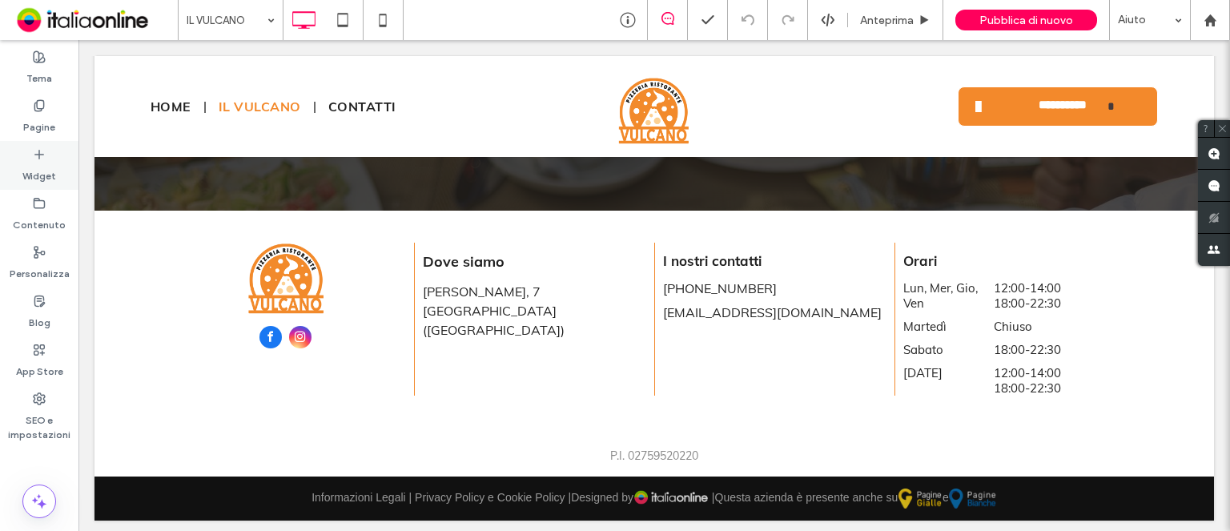
drag, startPoint x: 34, startPoint y: 117, endPoint x: 48, endPoint y: 140, distance: 27.3
click at [34, 117] on label "Pagine" at bounding box center [39, 123] width 32 height 22
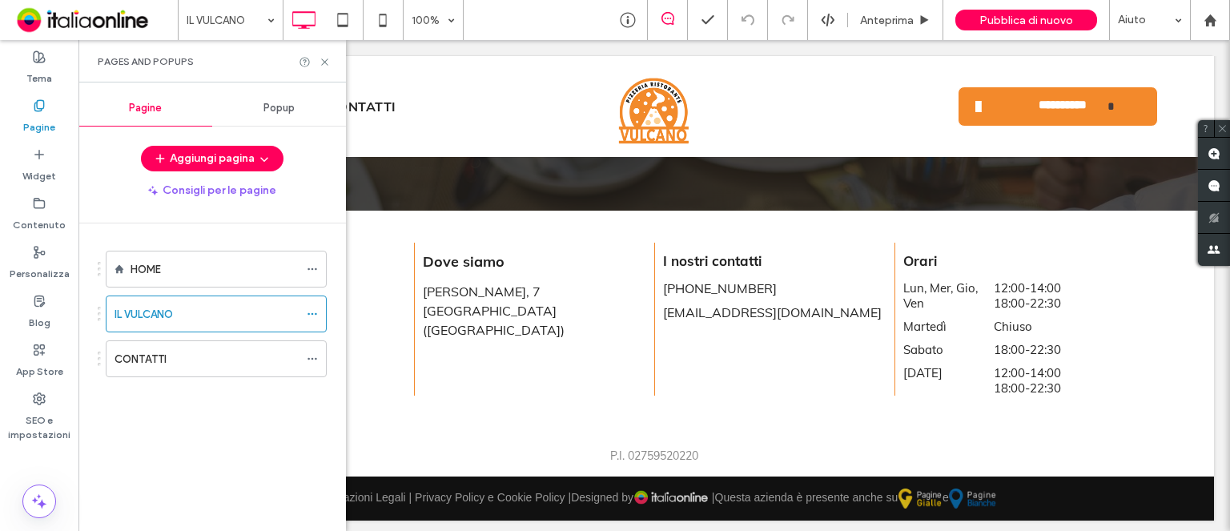
click at [147, 352] on label "CONTATTI" at bounding box center [141, 359] width 52 height 28
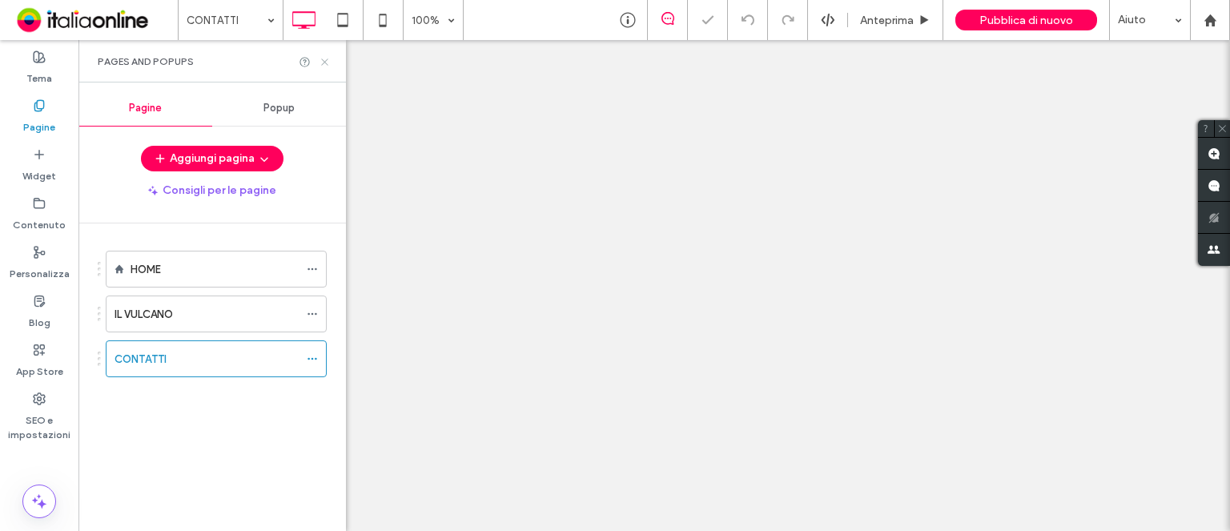
click at [327, 65] on icon at bounding box center [325, 62] width 12 height 12
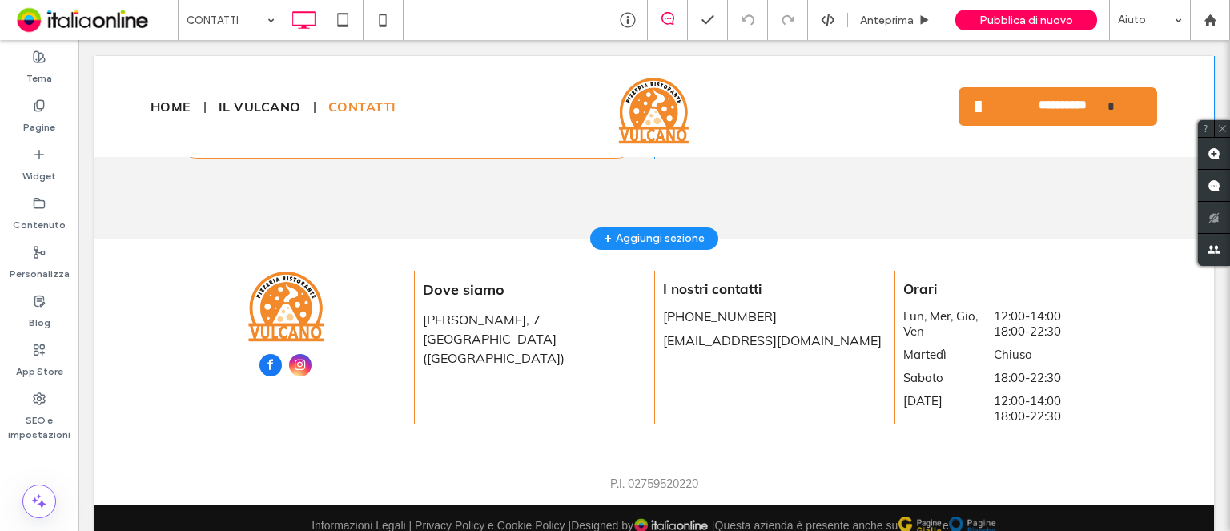
scroll to position [2442, 0]
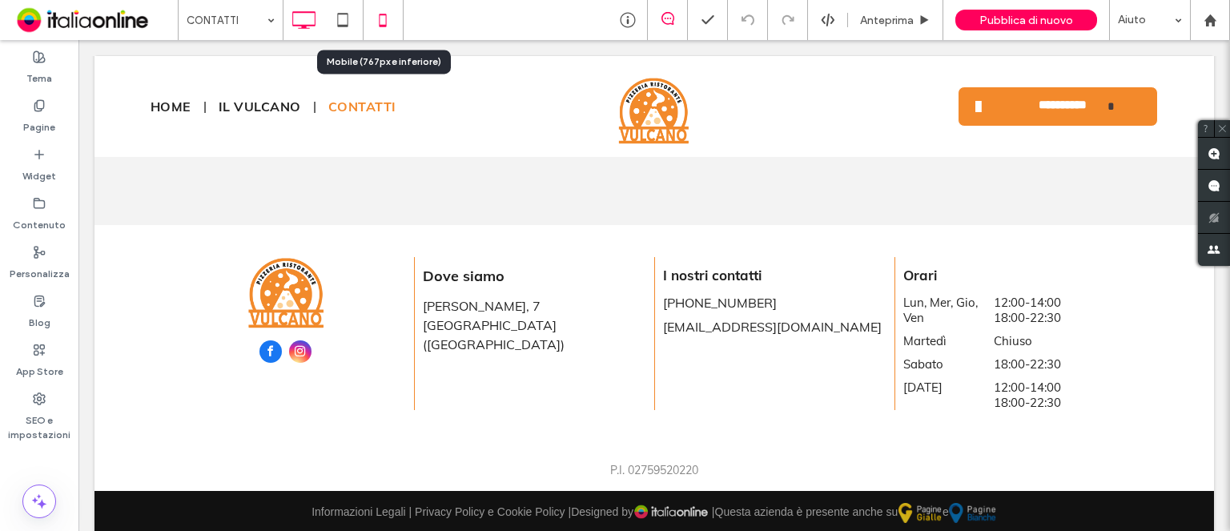
click at [385, 27] on icon at bounding box center [383, 20] width 32 height 32
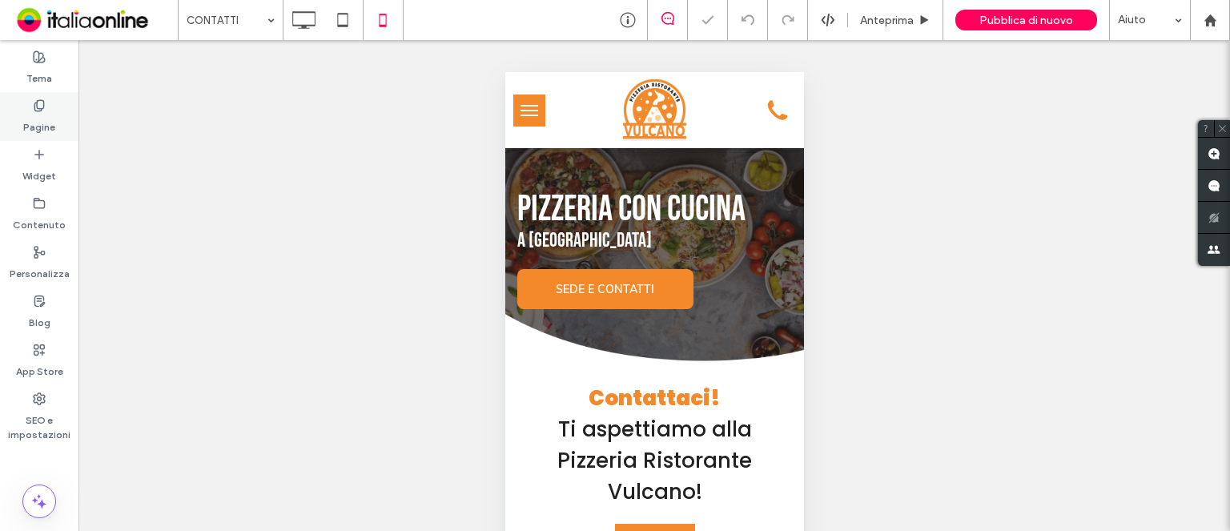
scroll to position [0, 0]
click at [529, 116] on button "menu" at bounding box center [529, 111] width 32 height 32
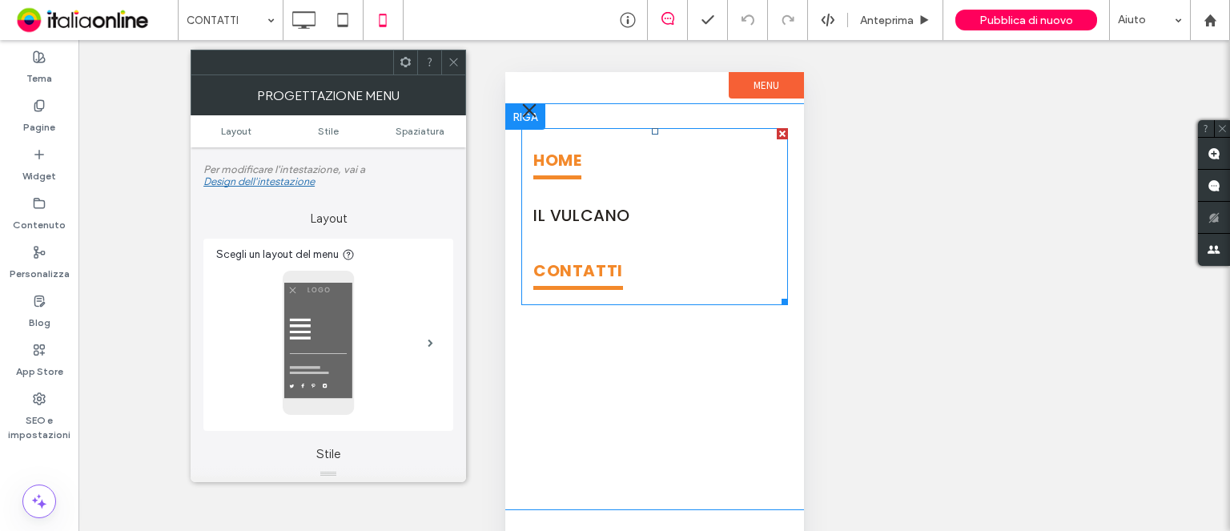
drag, startPoint x: 570, startPoint y: 162, endPoint x: 560, endPoint y: 162, distance: 9.6
click at [570, 162] on span "HOME" at bounding box center [557, 161] width 48 height 36
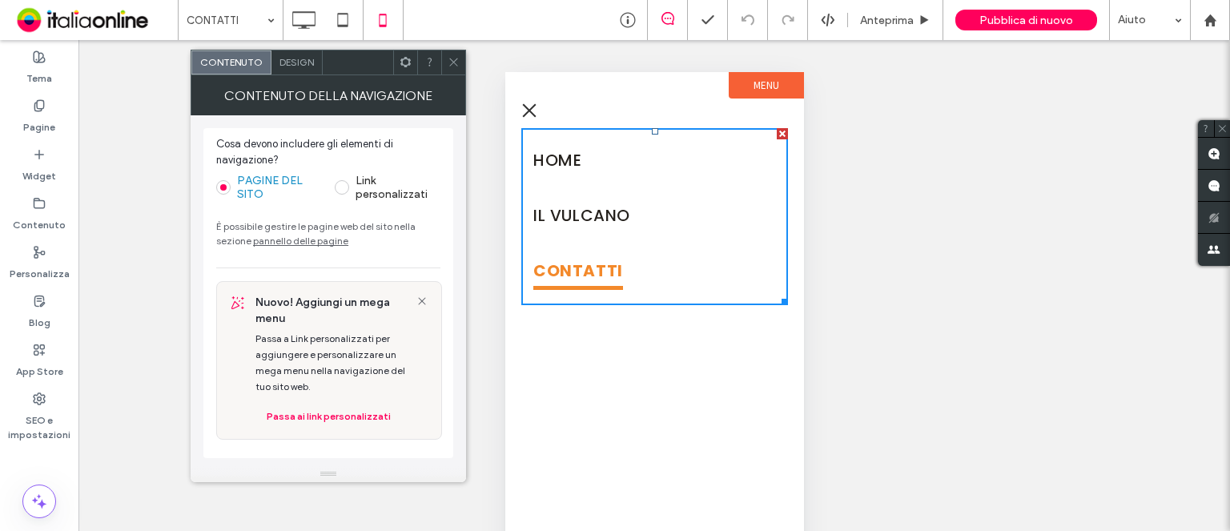
drag, startPoint x: 455, startPoint y: 62, endPoint x: 26, endPoint y: 156, distance: 439.6
click at [454, 62] on icon at bounding box center [454, 62] width 12 height 12
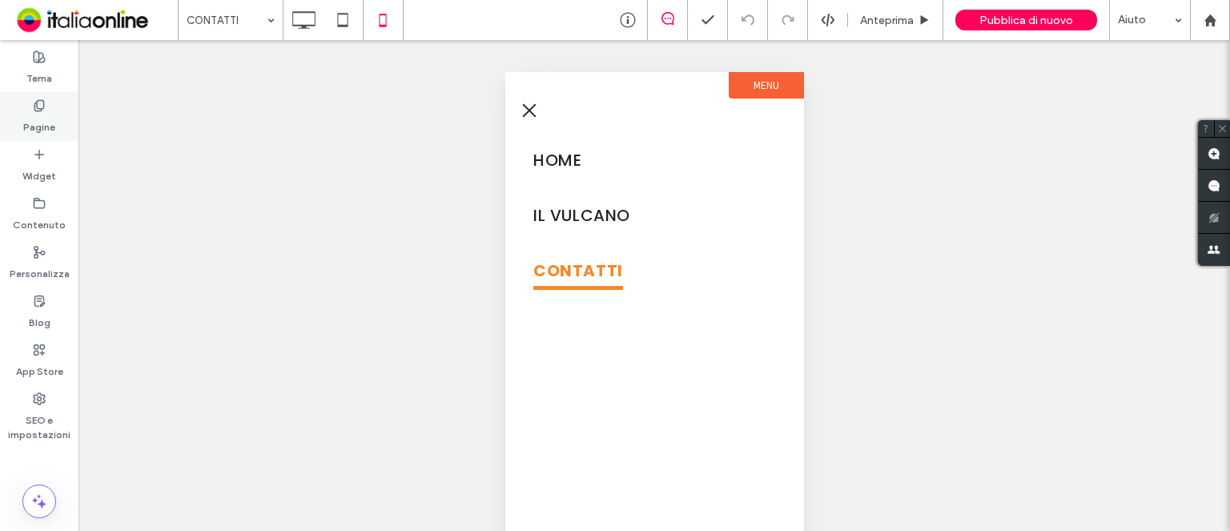
click at [43, 129] on label "Pagine" at bounding box center [39, 123] width 32 height 22
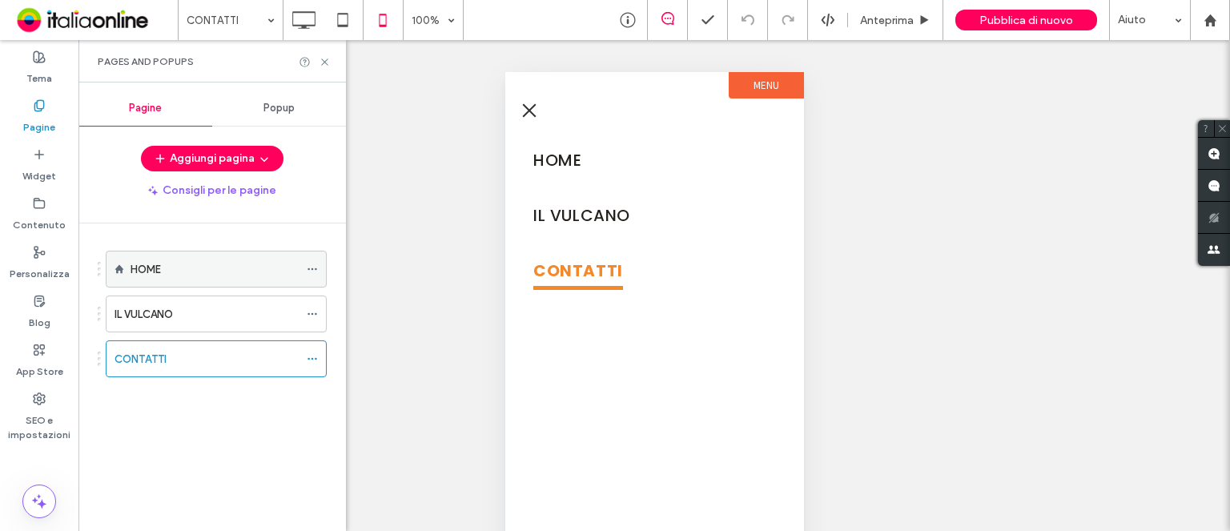
click at [145, 272] on label "HOME" at bounding box center [146, 270] width 30 height 28
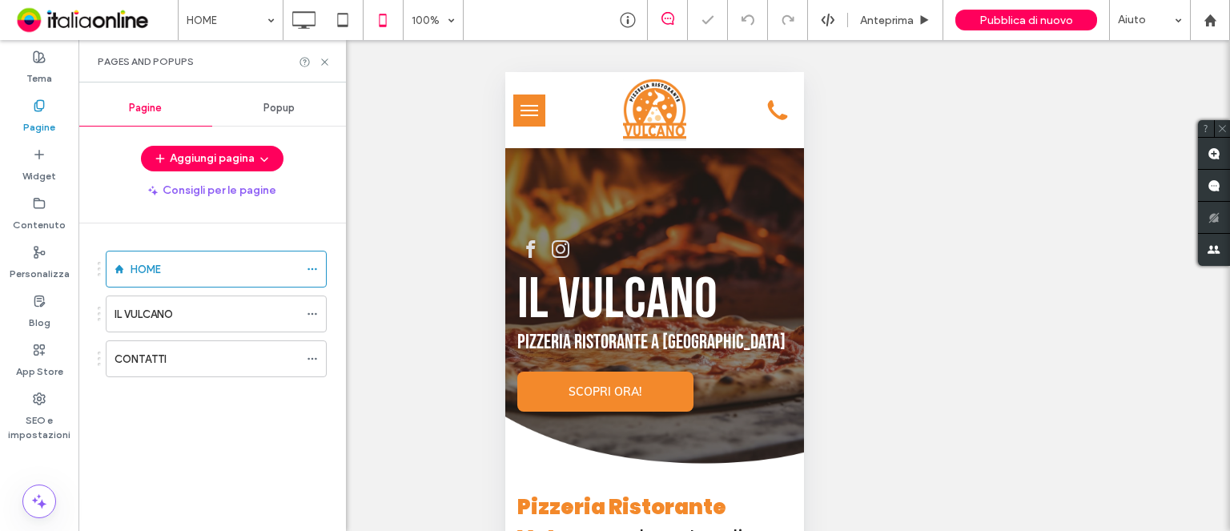
drag, startPoint x: 325, startPoint y: 61, endPoint x: 380, endPoint y: 91, distance: 63.1
click at [325, 61] on use at bounding box center [324, 61] width 6 height 6
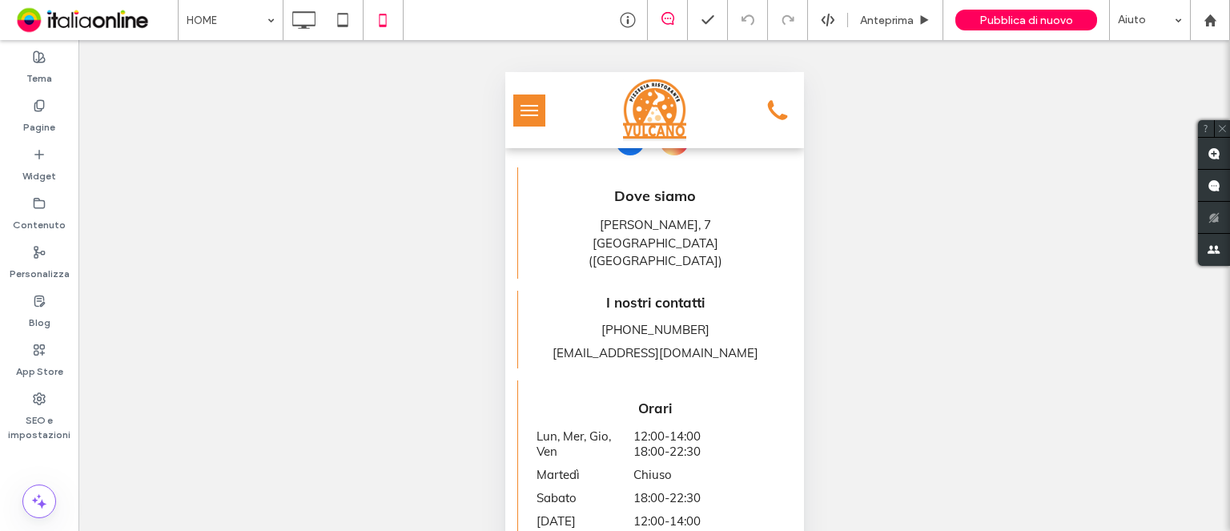
scroll to position [4960, 0]
drag, startPoint x: 529, startPoint y: 115, endPoint x: 518, endPoint y: 124, distance: 14.3
click at [529, 115] on button "menu" at bounding box center [529, 111] width 32 height 32
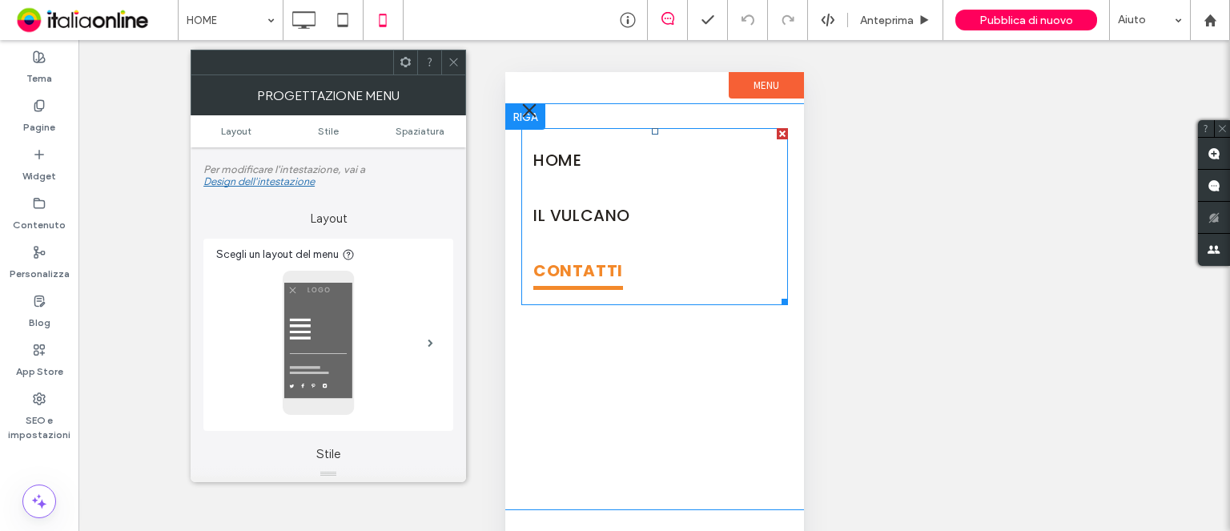
click at [571, 268] on span "CONTATTI" at bounding box center [578, 272] width 90 height 36
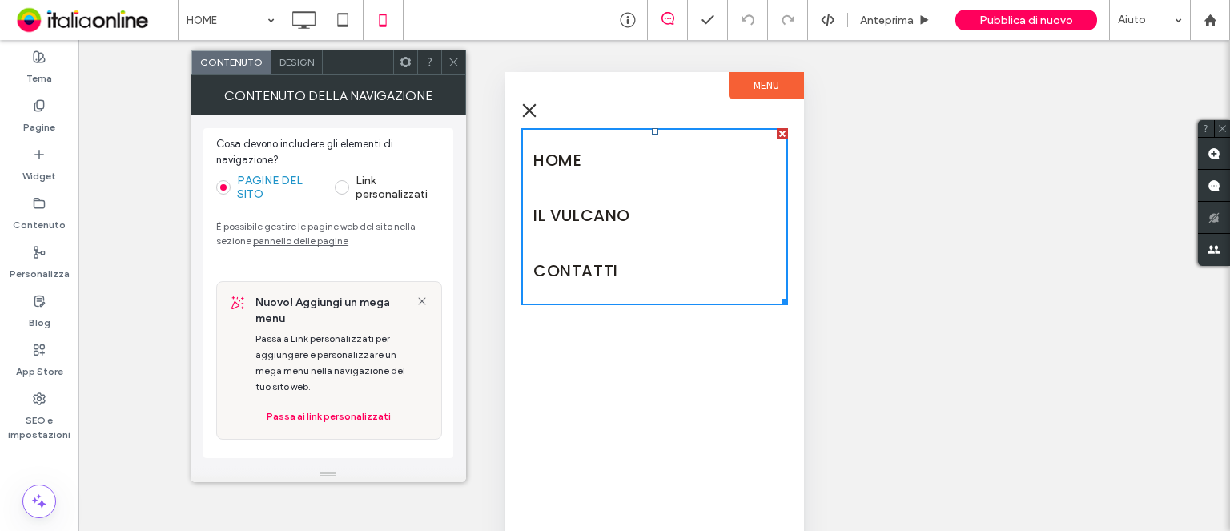
click at [457, 62] on icon at bounding box center [454, 62] width 12 height 12
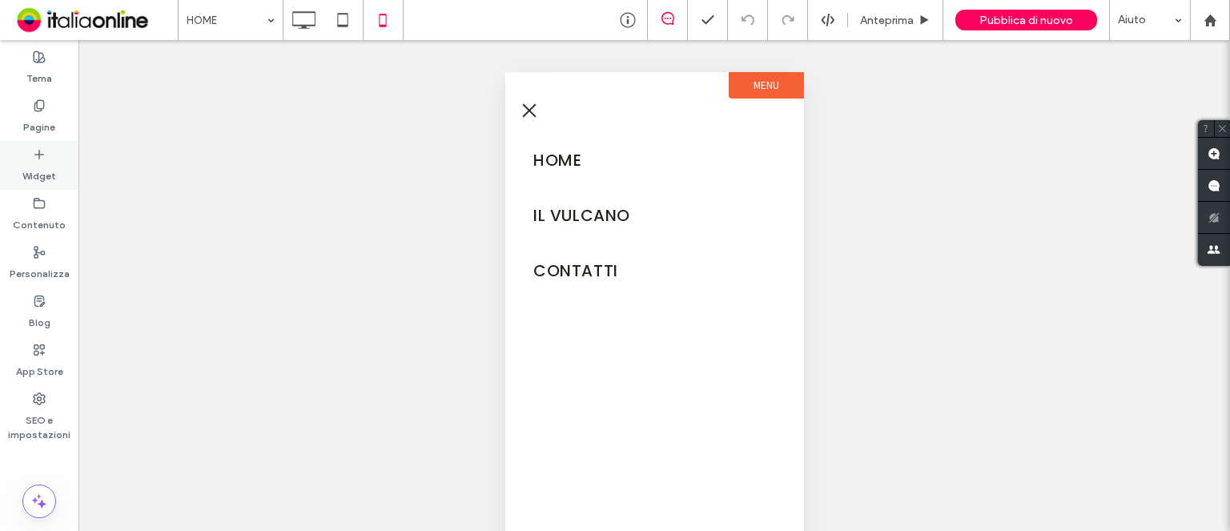
drag, startPoint x: 45, startPoint y: 121, endPoint x: 38, endPoint y: 169, distance: 48.6
click at [45, 121] on label "Pagine" at bounding box center [39, 123] width 32 height 22
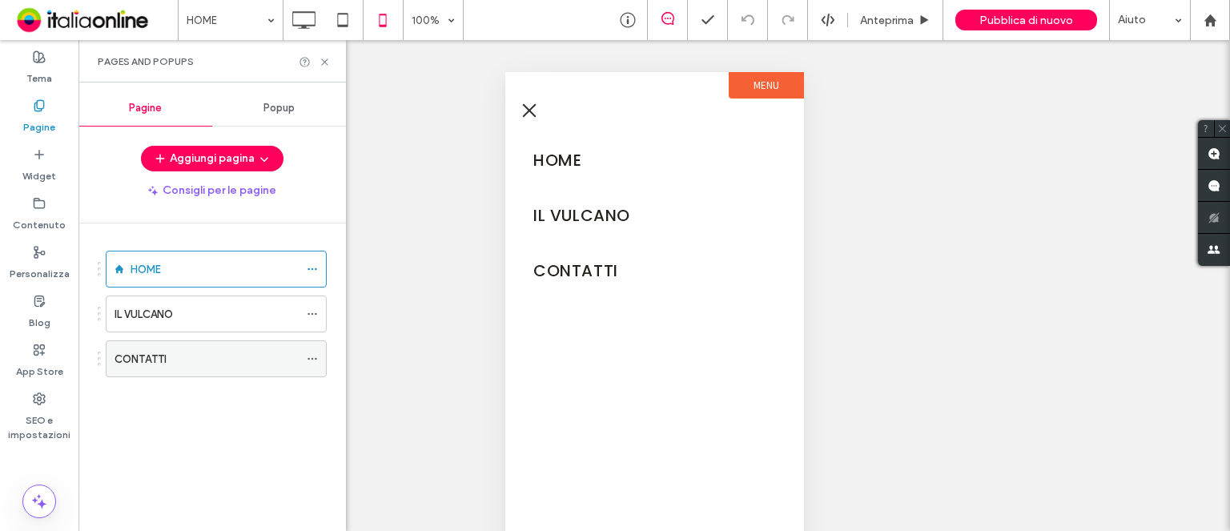
click at [147, 361] on label "CONTATTI" at bounding box center [141, 359] width 52 height 28
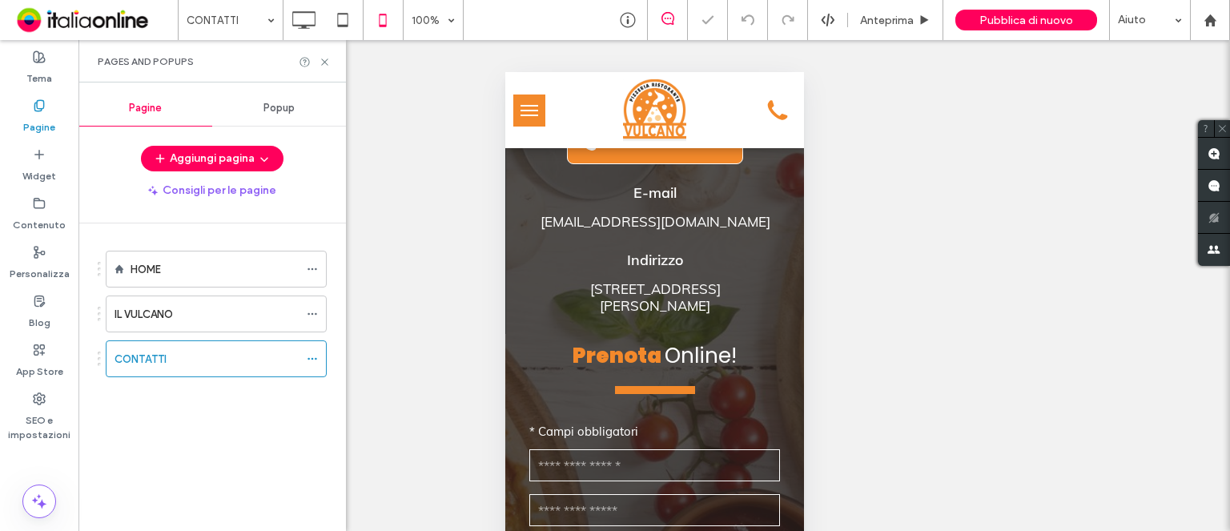
scroll to position [1041, 0]
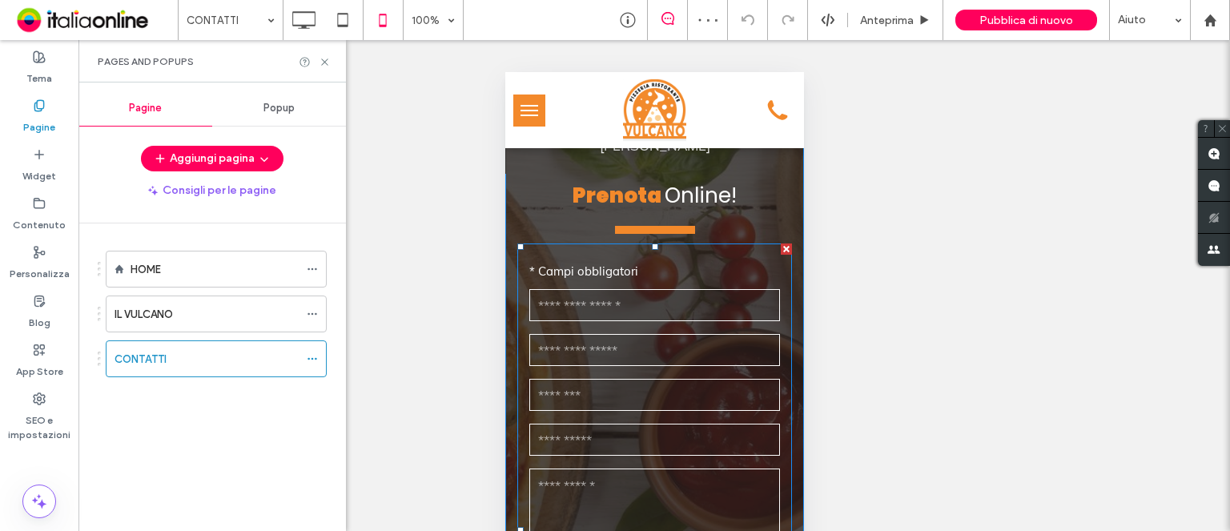
click at [692, 345] on form "Testo libero * Campi obbligatori * Nome e Cognome [GEOGRAPHIC_DATA]: * E-mail T…" at bounding box center [654, 531] width 275 height 574
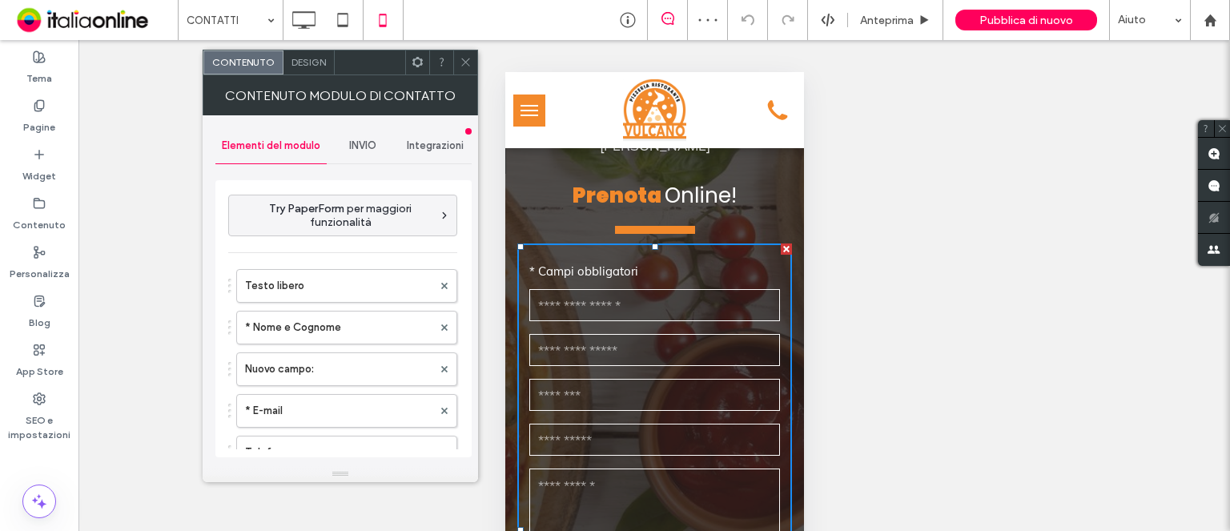
click at [356, 147] on span "INVIO" at bounding box center [362, 145] width 27 height 13
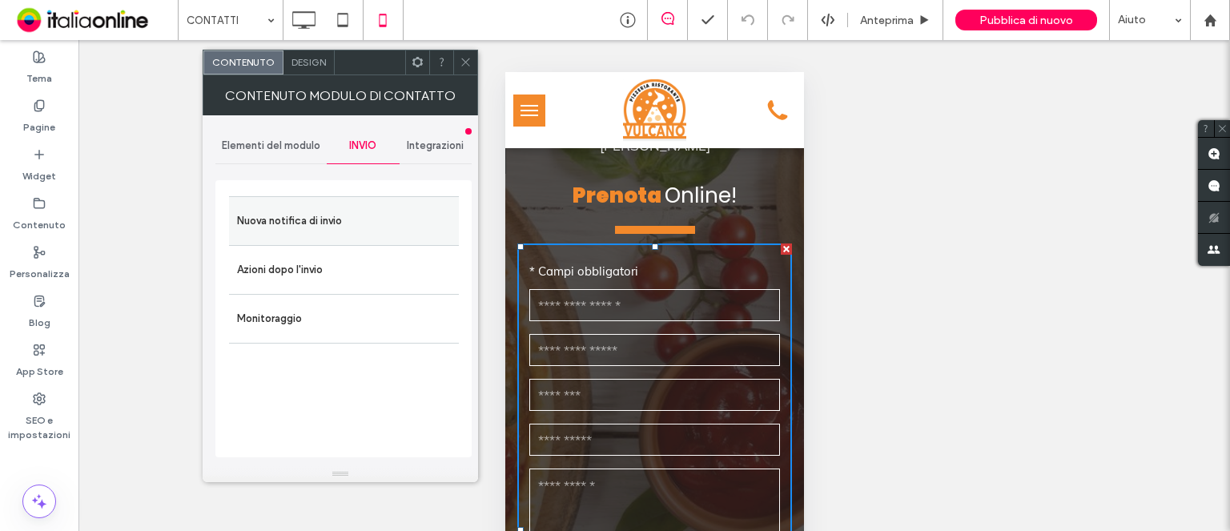
click at [332, 220] on label "Nuova notifica di invio" at bounding box center [344, 221] width 214 height 32
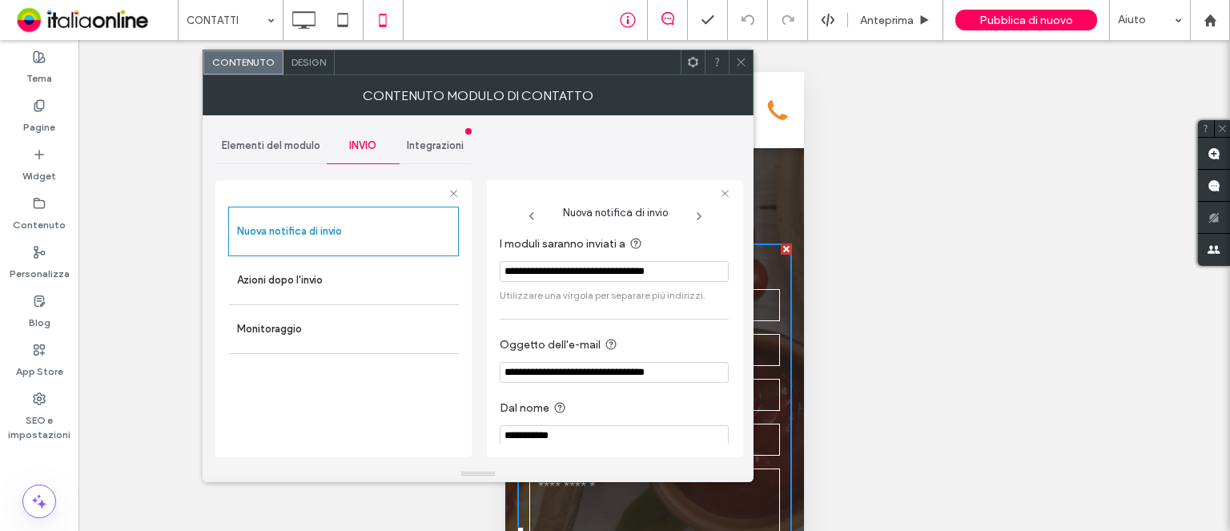
drag, startPoint x: 744, startPoint y: 62, endPoint x: 626, endPoint y: 38, distance: 121.0
click at [744, 62] on icon at bounding box center [741, 62] width 12 height 12
